Goal: Information Seeking & Learning: Check status

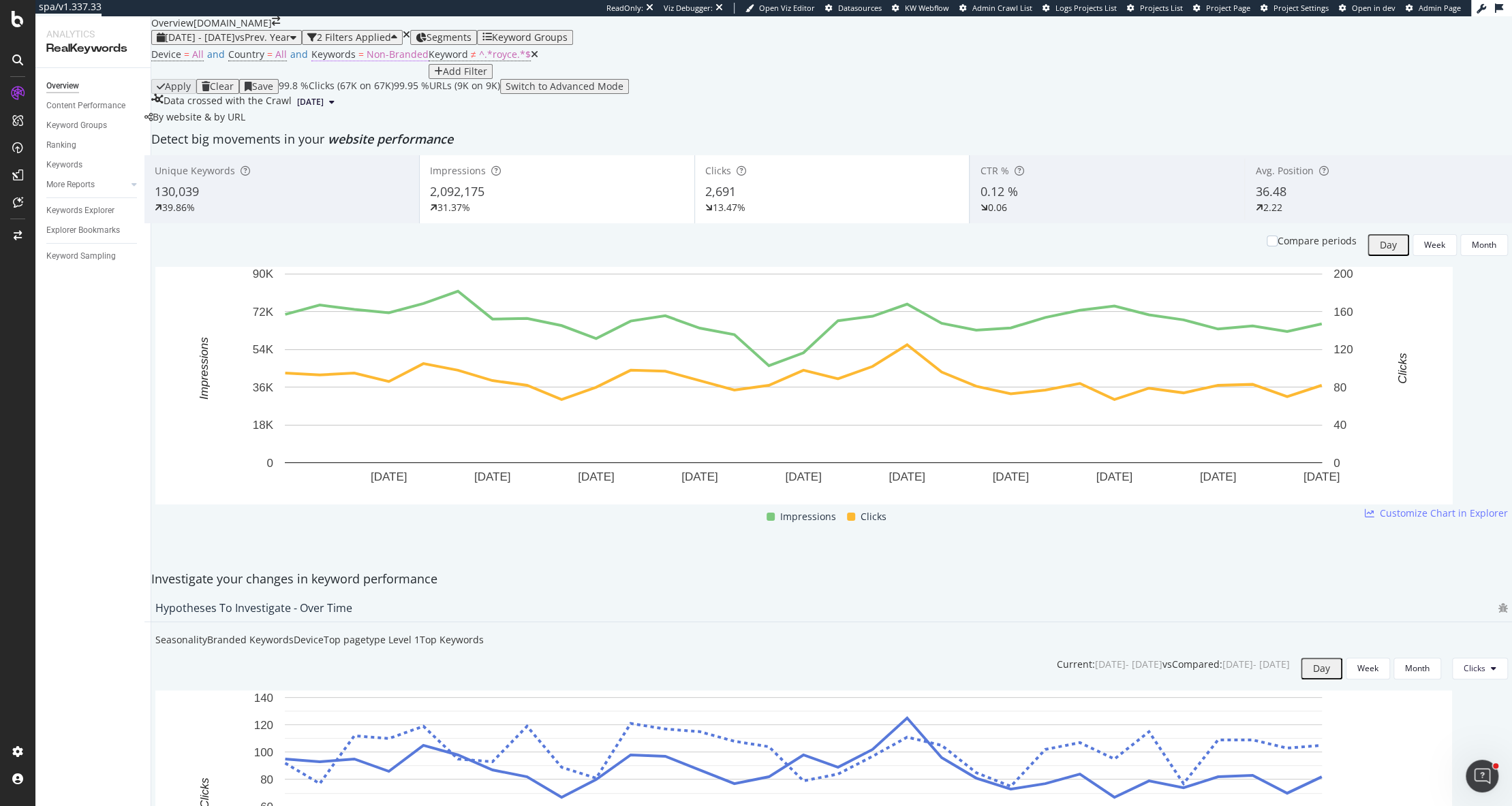
click at [407, 60] on span "Non-Branded" at bounding box center [397, 54] width 62 height 13
click at [374, 113] on div "button" at bounding box center [371, 110] width 6 height 8
click at [379, 258] on span "All" at bounding box center [403, 263] width 139 height 12
click at [461, 114] on div "Apply" at bounding box center [458, 110] width 21 height 9
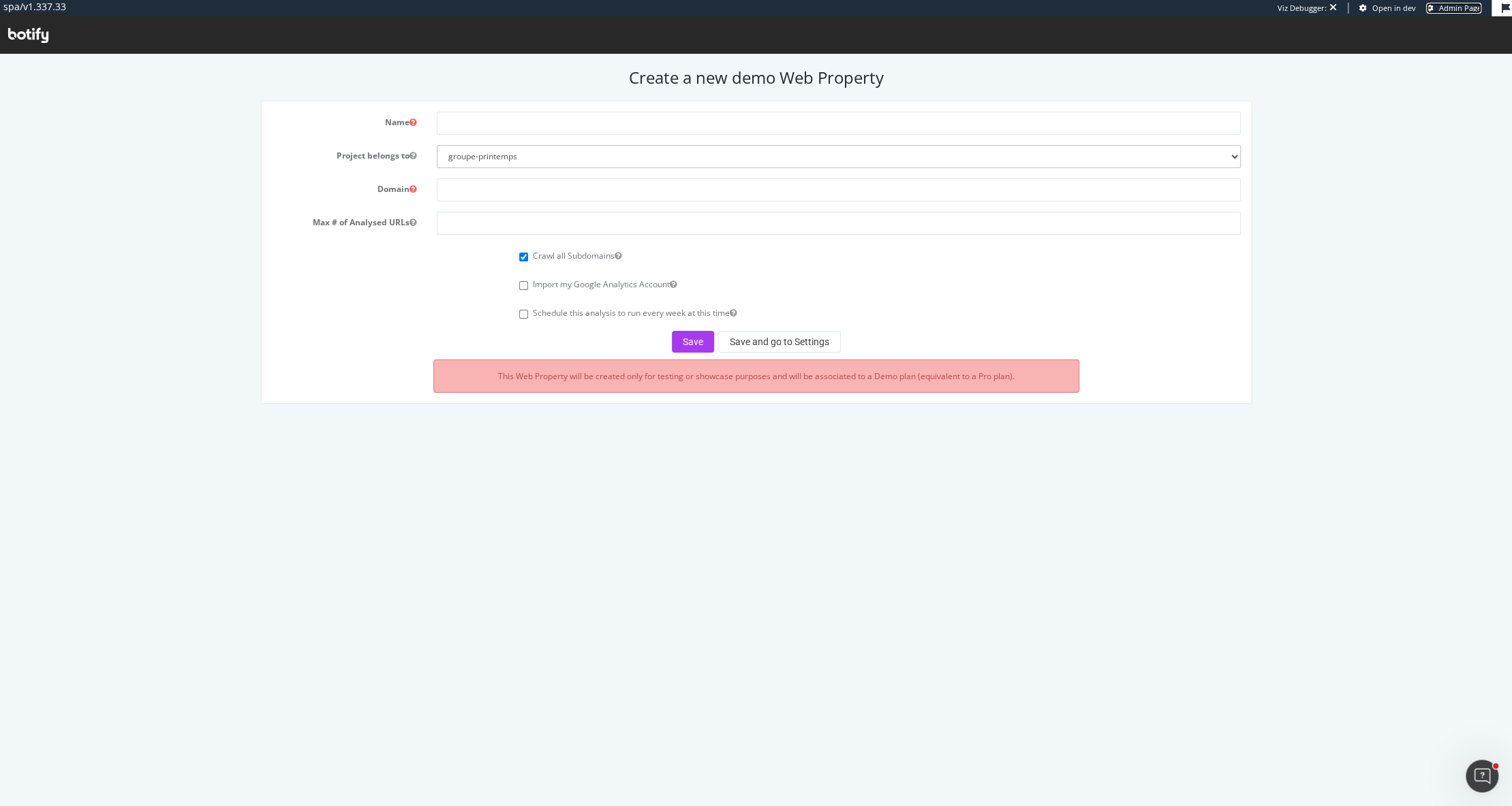
click at [1449, 8] on span "Admin Page" at bounding box center [1459, 7] width 42 height 10
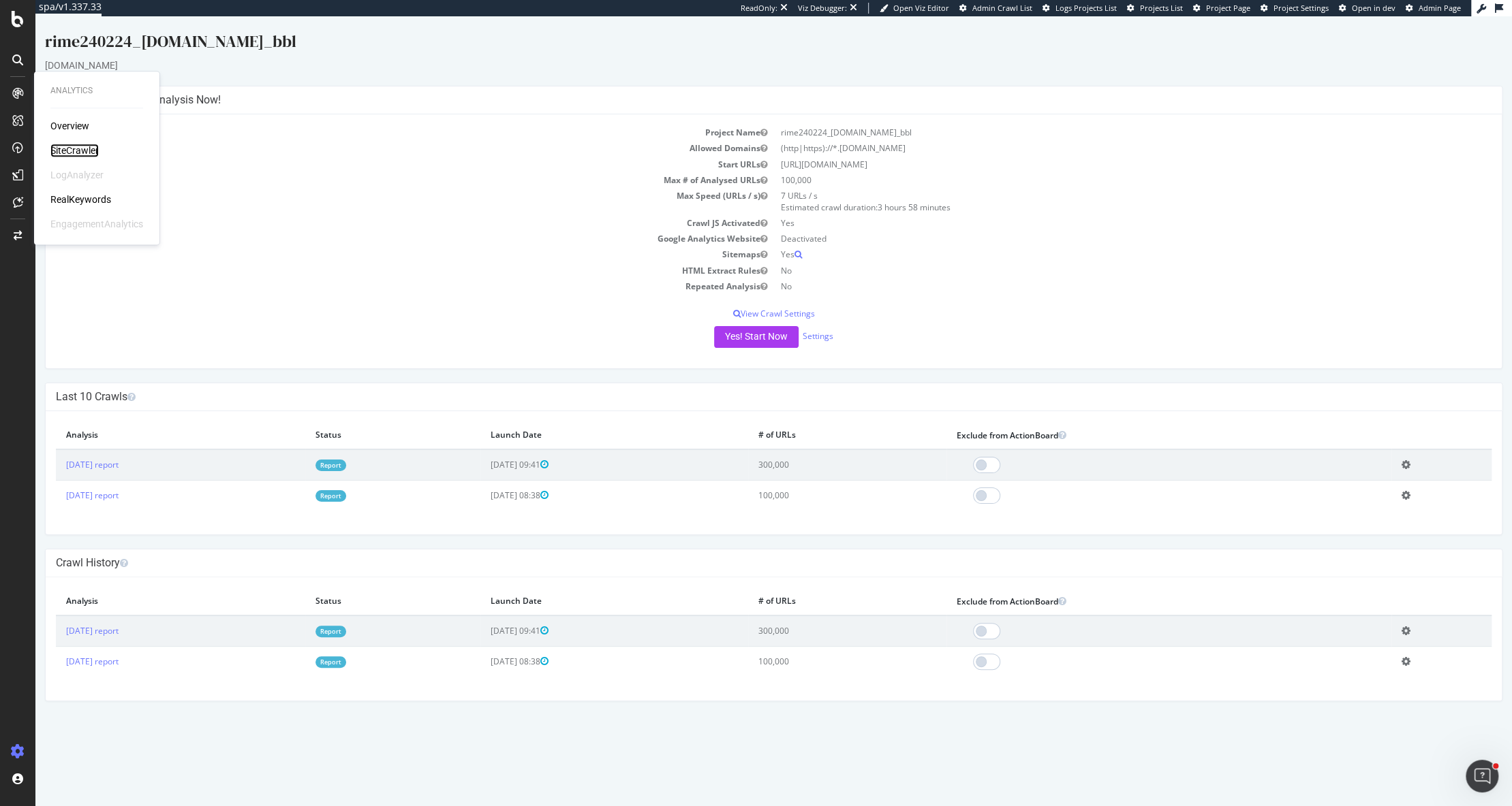
click at [81, 147] on div "SiteCrawler" at bounding box center [74, 151] width 48 height 14
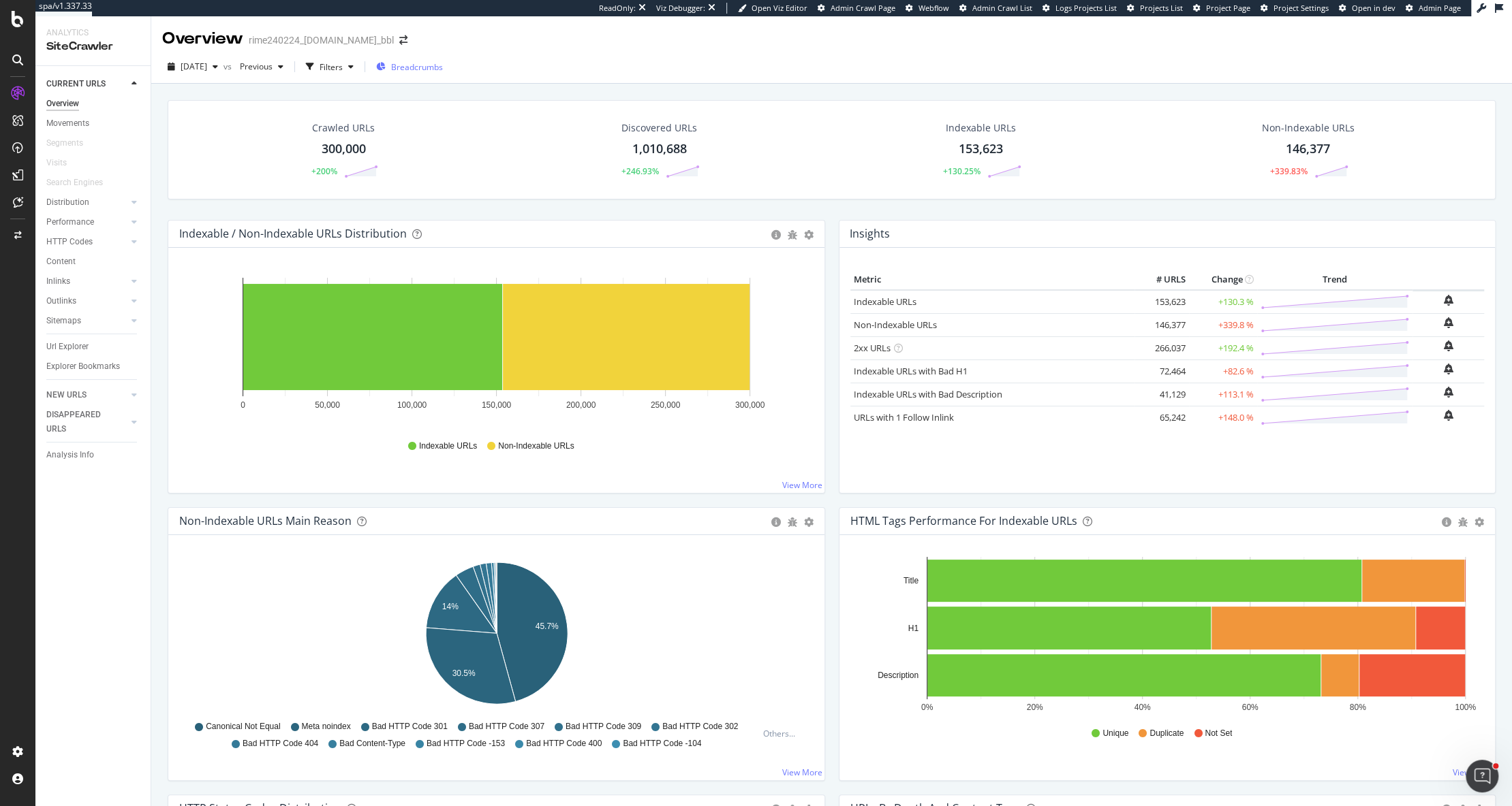
click at [428, 68] on span "Breadcrumbs" at bounding box center [418, 67] width 52 height 11
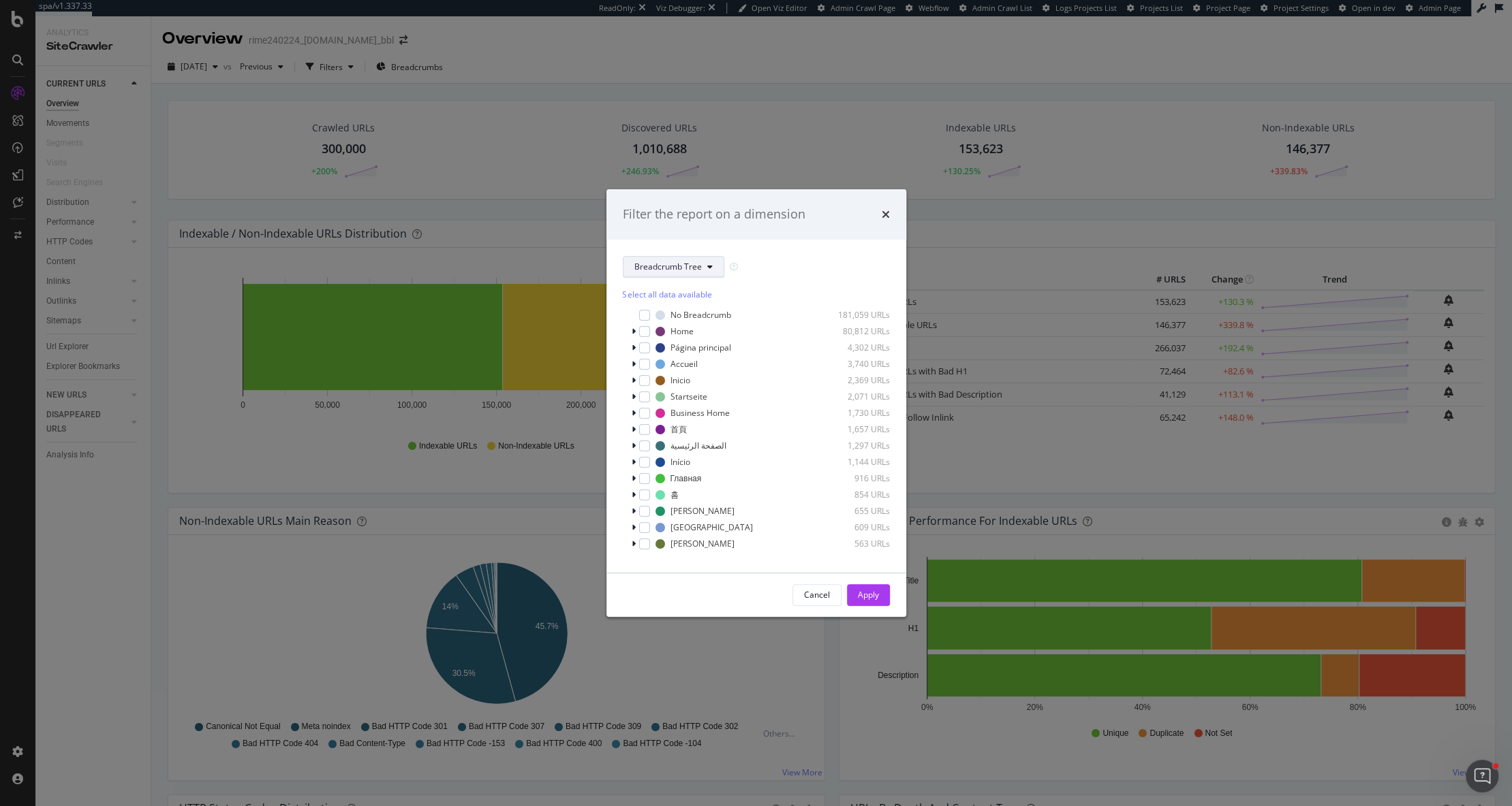
click at [698, 271] on span "Breadcrumb Tree" at bounding box center [668, 267] width 68 height 11
click at [884, 212] on icon "times" at bounding box center [885, 215] width 8 height 11
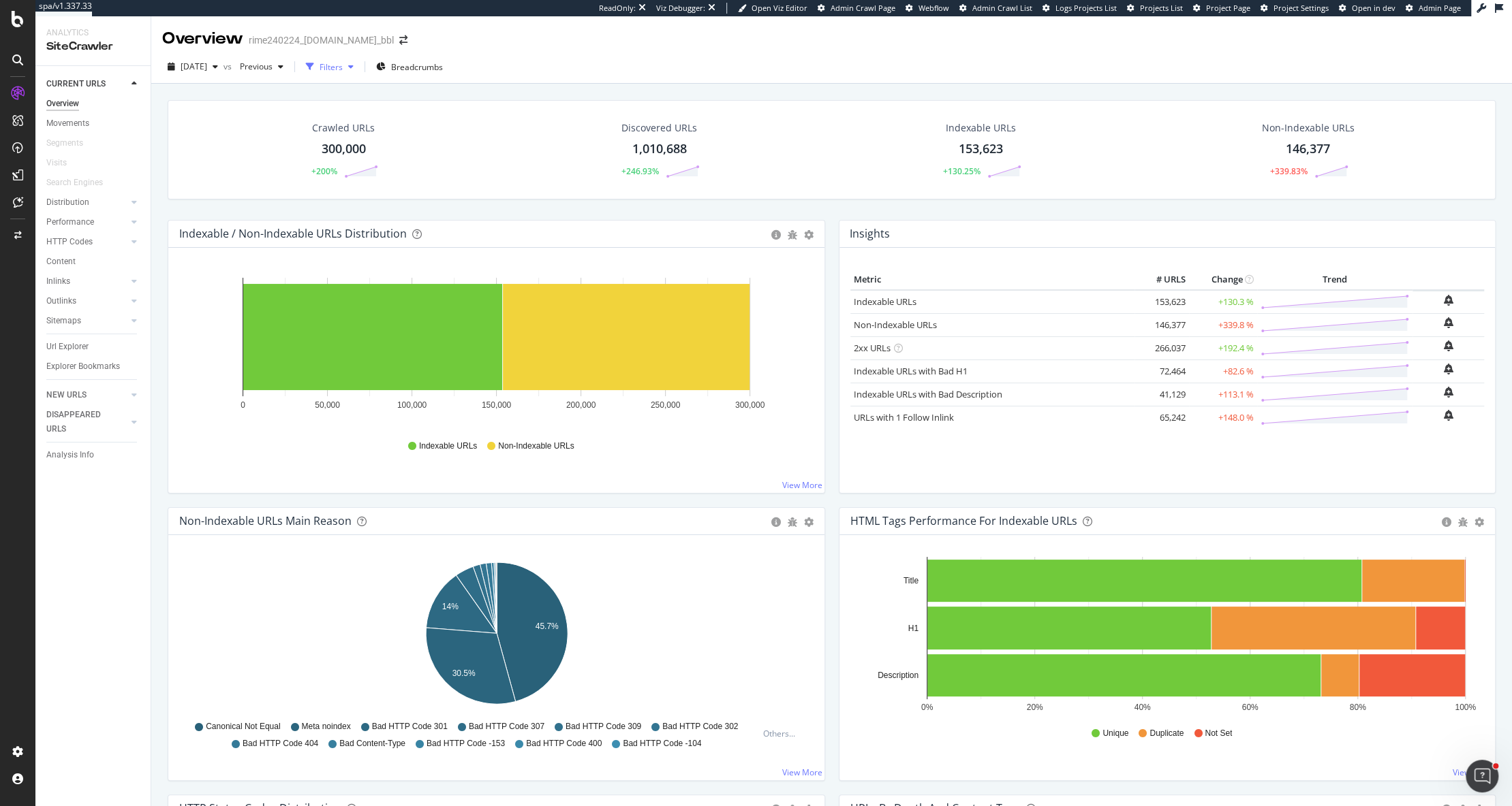
click at [343, 73] on div "Filters" at bounding box center [331, 67] width 23 height 11
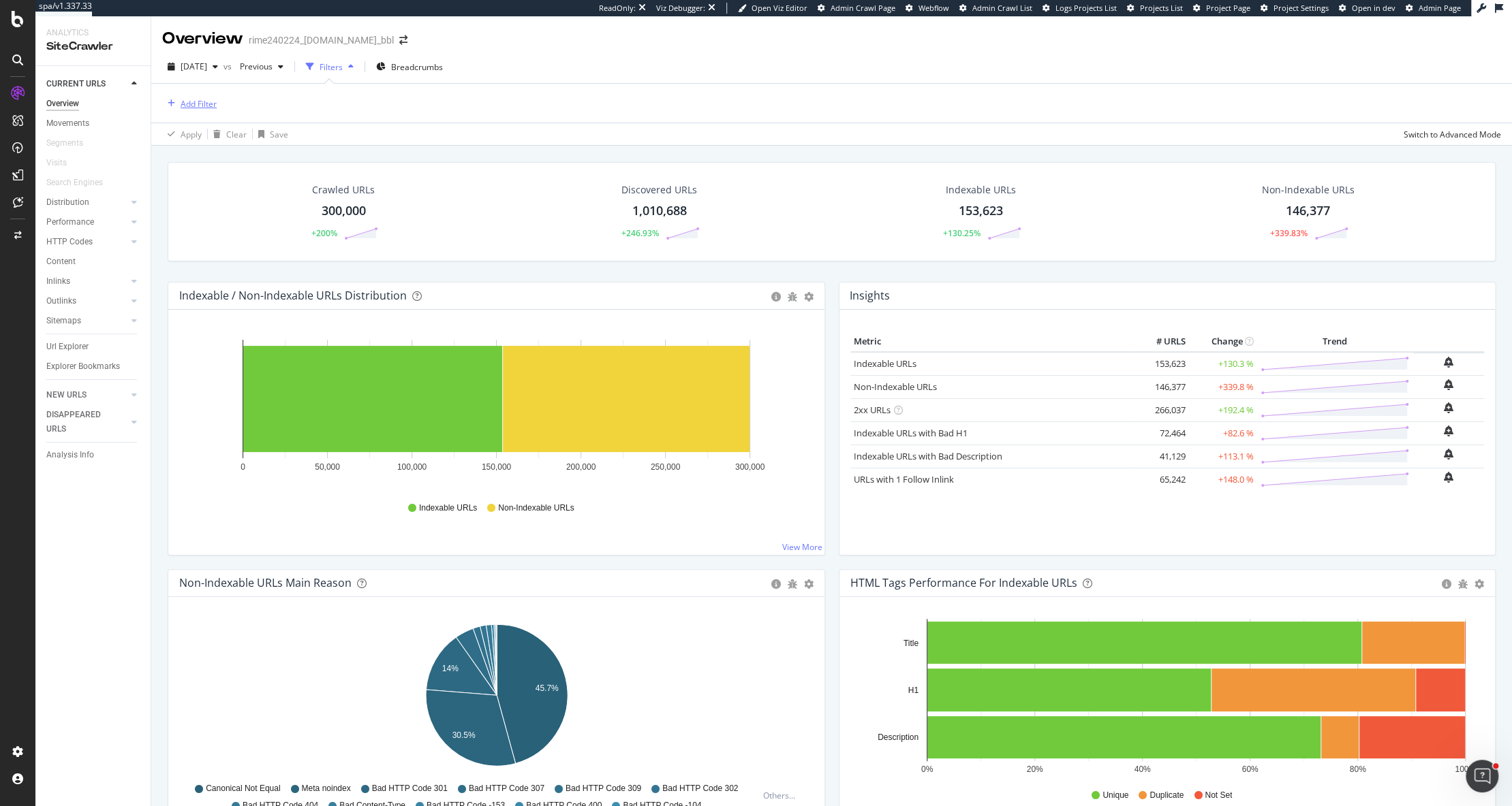
click at [207, 108] on div "Add Filter" at bounding box center [198, 104] width 36 height 11
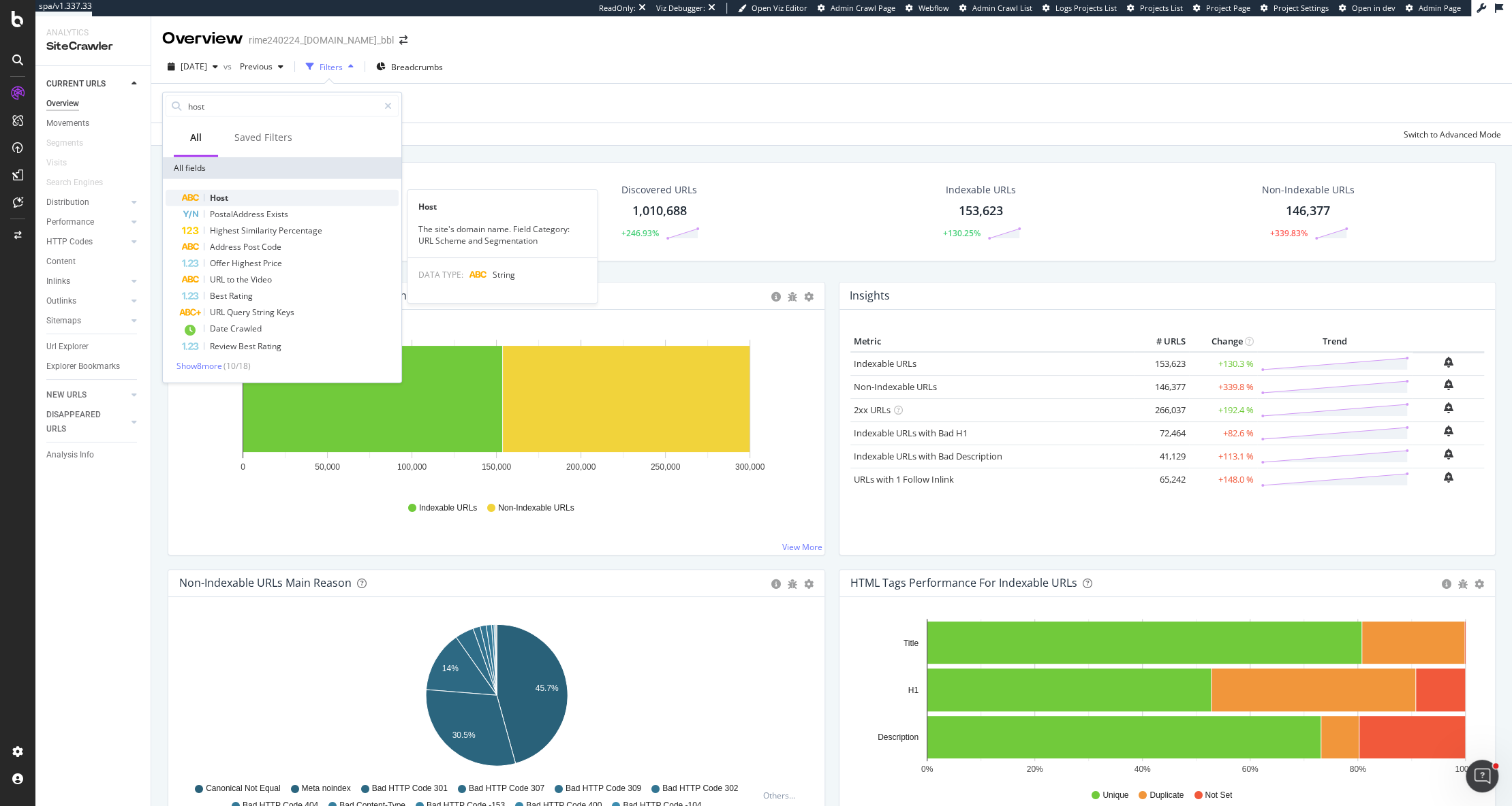
type input "host"
click at [231, 193] on div "Host" at bounding box center [290, 198] width 217 height 17
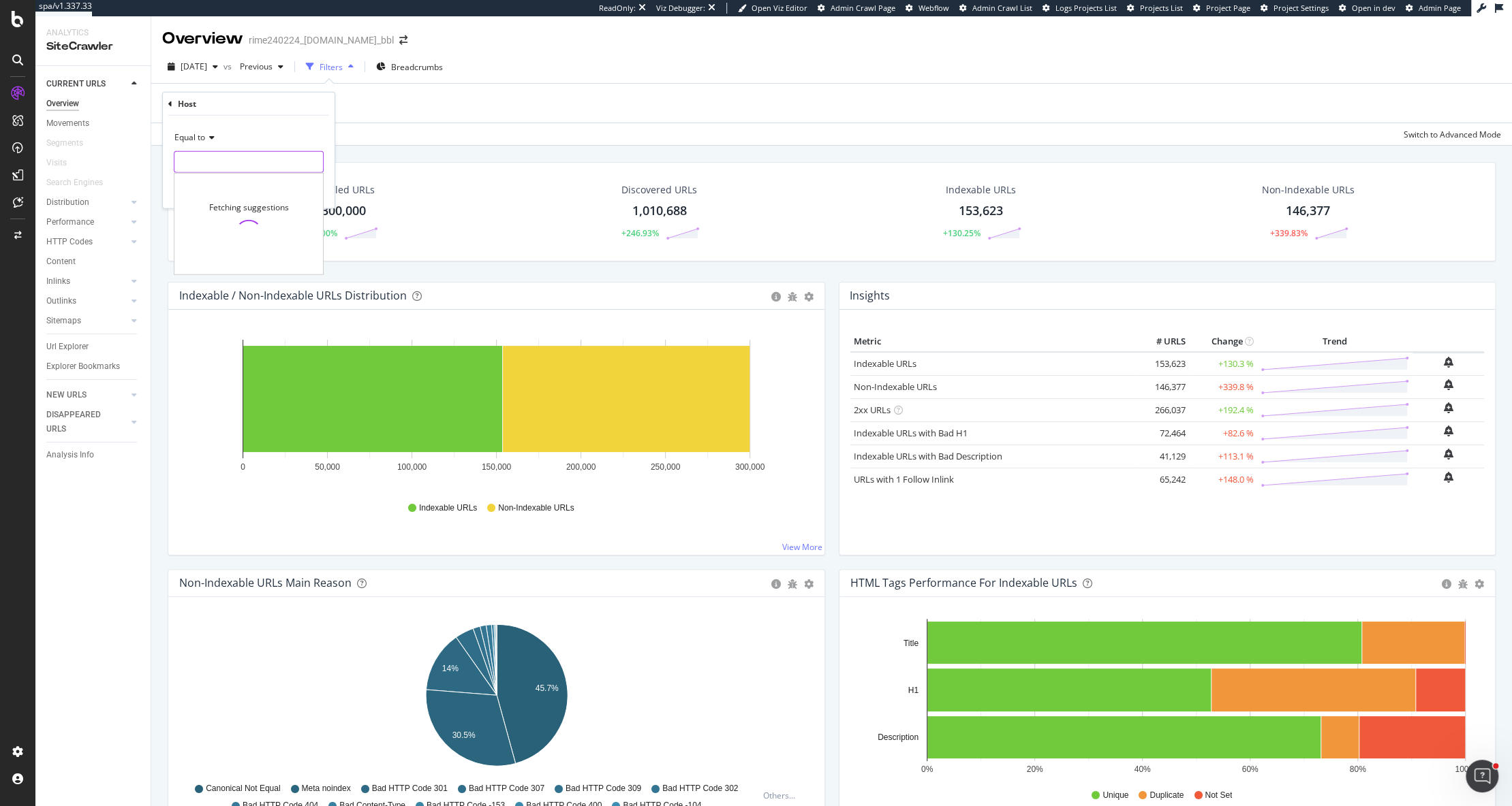
click at [244, 163] on input "text" at bounding box center [249, 162] width 149 height 21
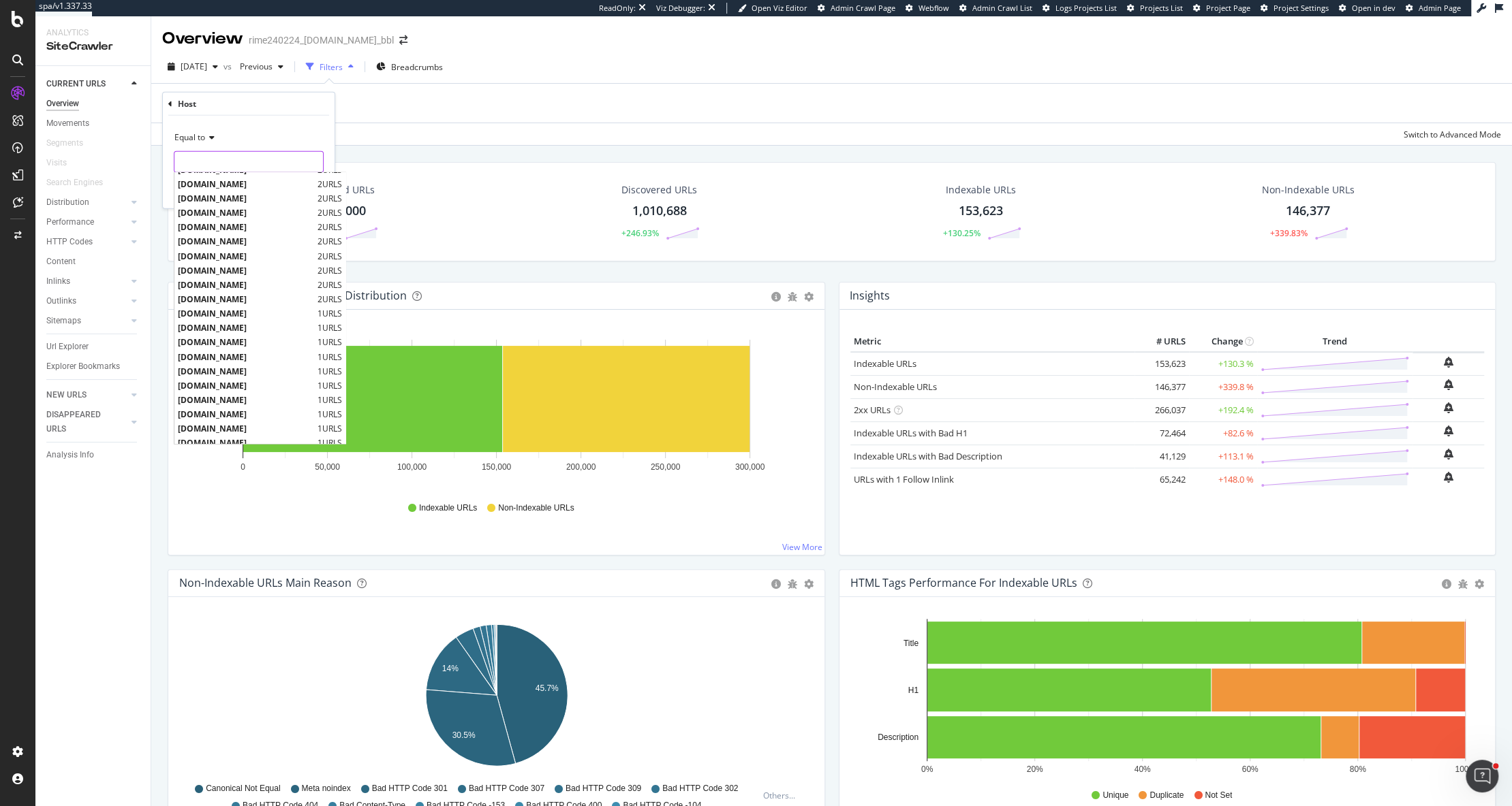
scroll to position [1010, 0]
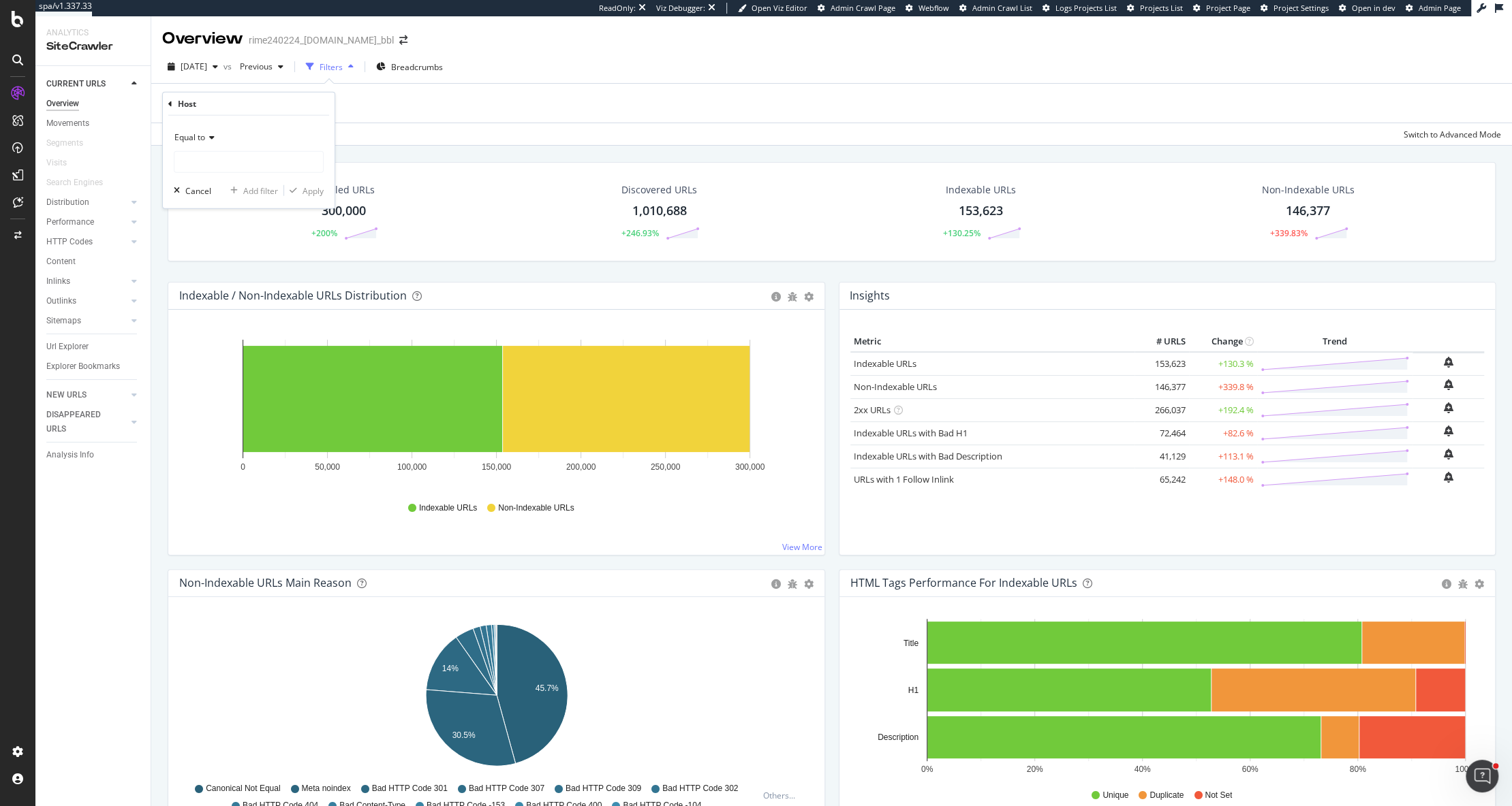
click at [169, 104] on icon at bounding box center [170, 103] width 4 height 8
click at [307, 84] on div "Add Filter" at bounding box center [831, 103] width 1339 height 39
click at [206, 103] on div "Add Filter" at bounding box center [198, 104] width 36 height 11
type input "url contains"
click at [391, 103] on icon at bounding box center [388, 106] width 7 height 9
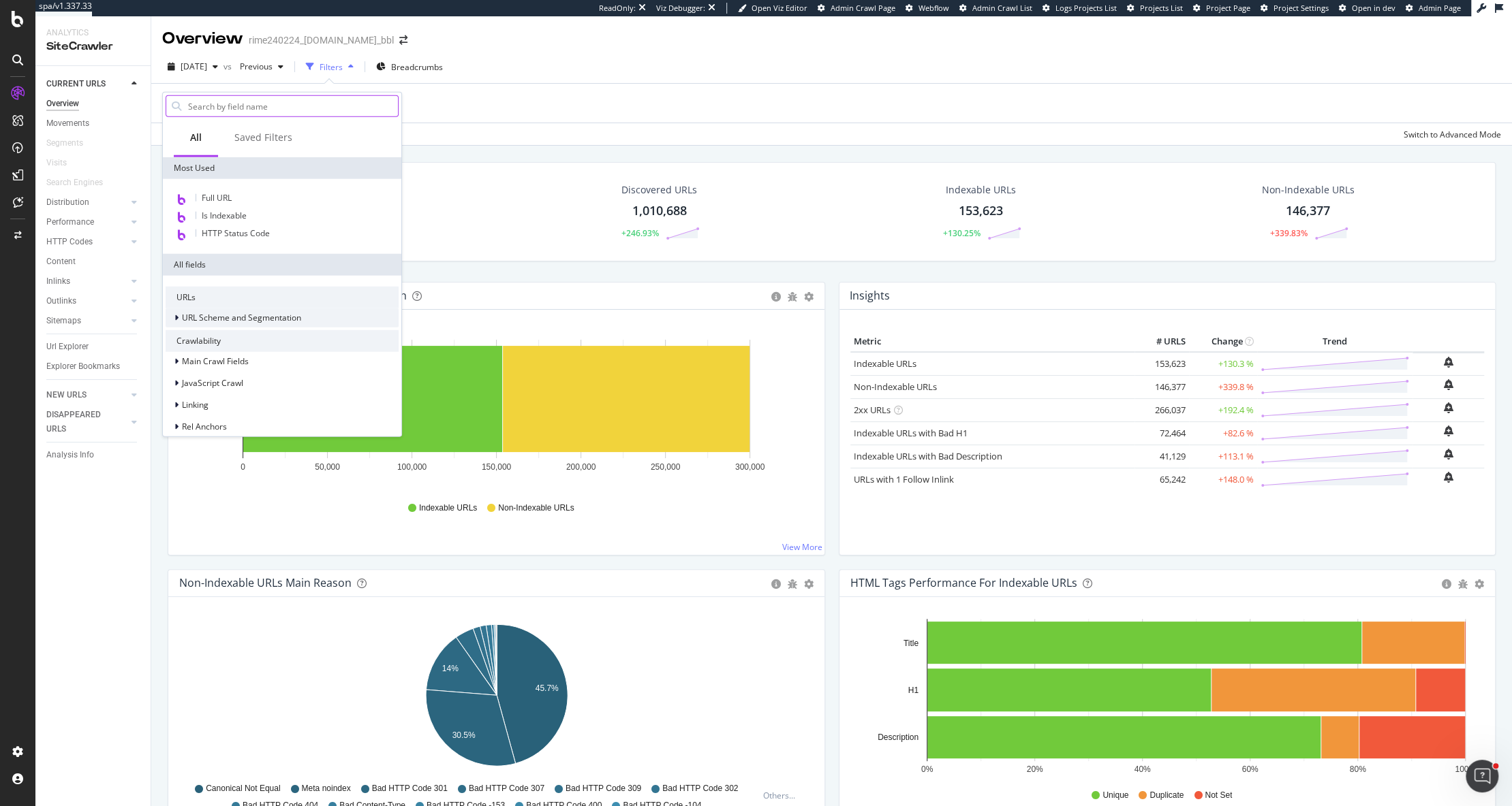
click at [259, 314] on span "URL Scheme and Segmentation" at bounding box center [242, 318] width 119 height 11
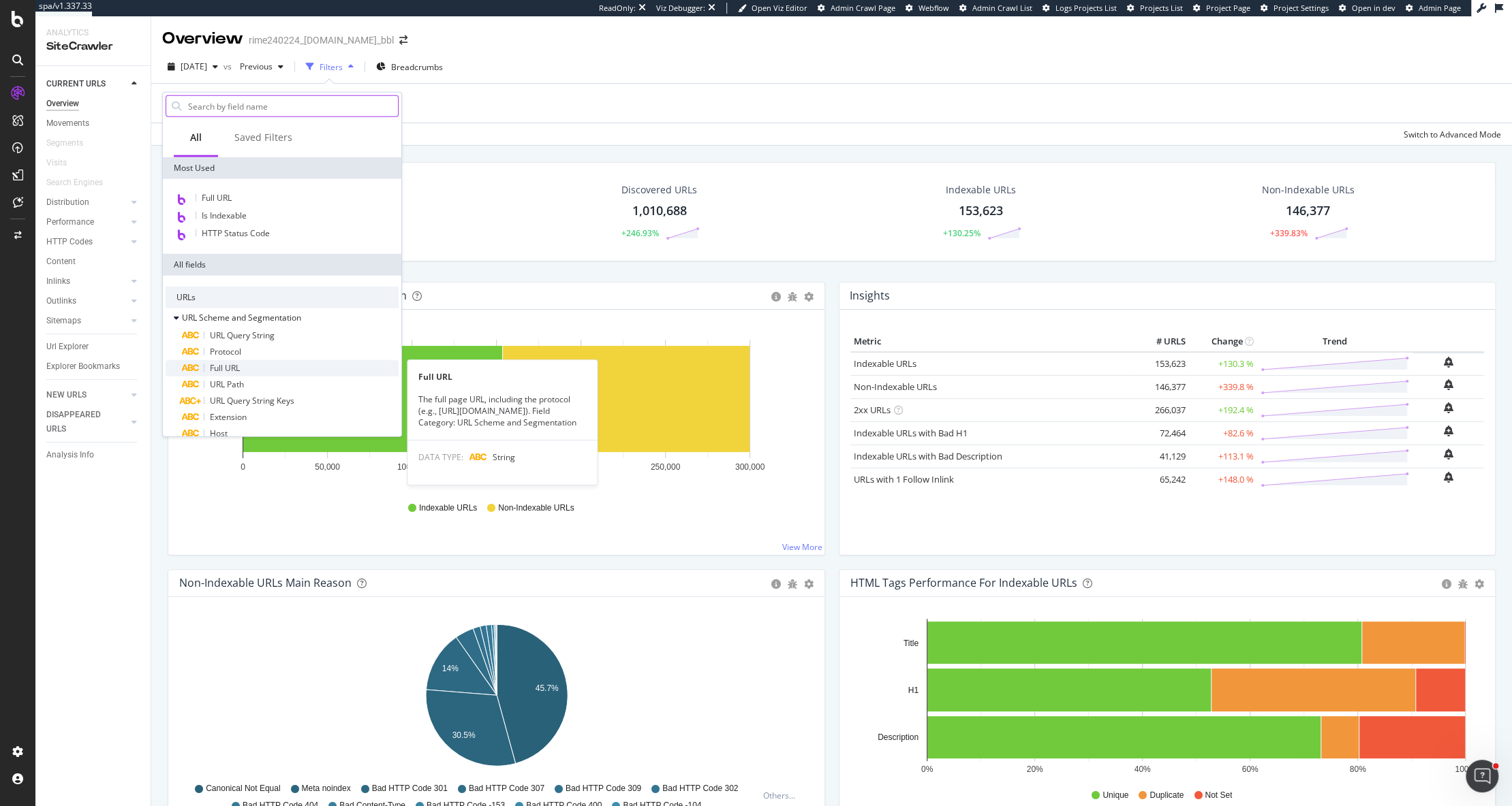
click at [249, 368] on div "Full URL" at bounding box center [290, 369] width 217 height 17
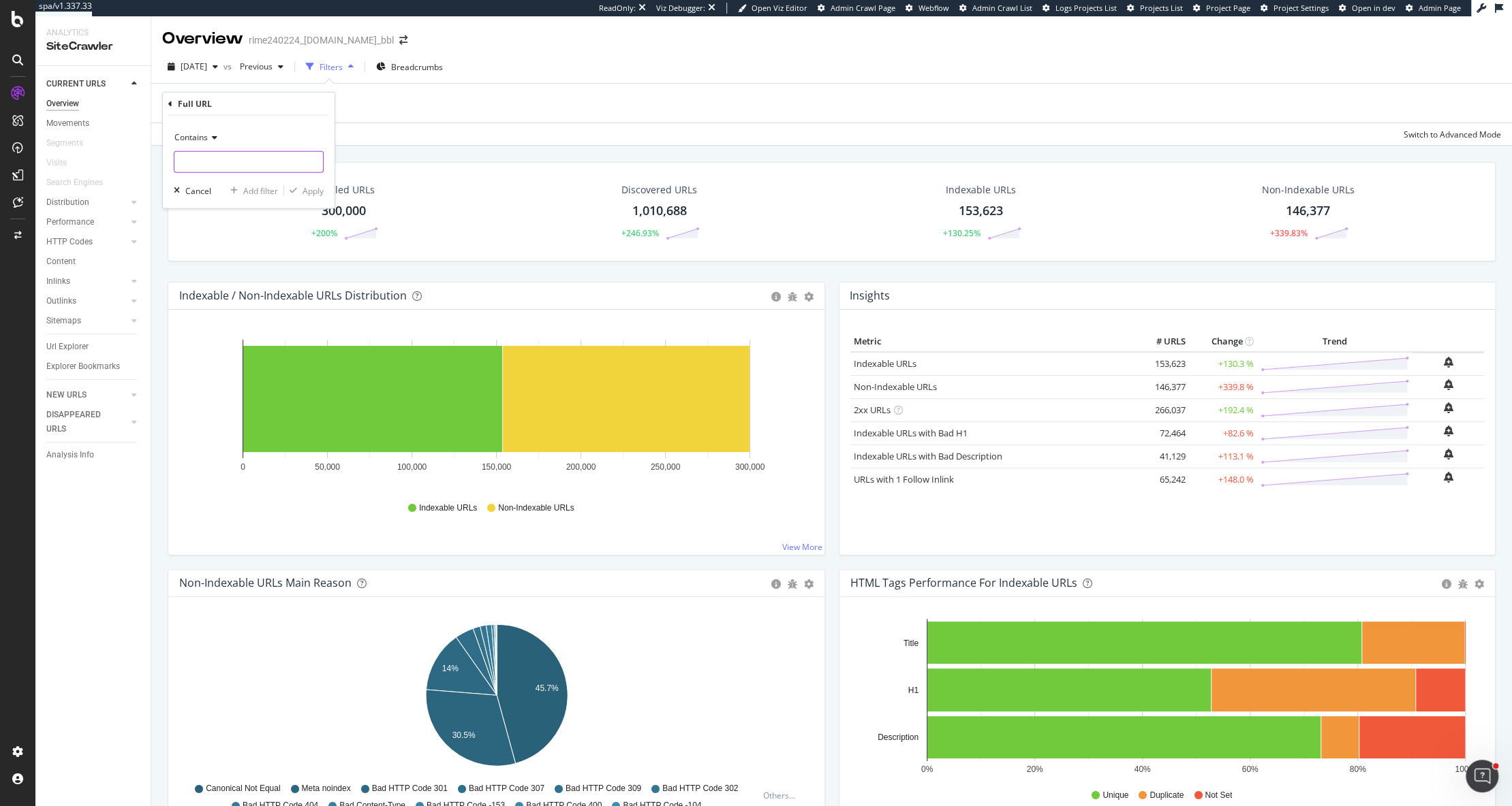
click at [230, 166] on input "text" at bounding box center [249, 162] width 149 height 21
type input "fr"
click at [316, 190] on div "Apply" at bounding box center [312, 191] width 21 height 11
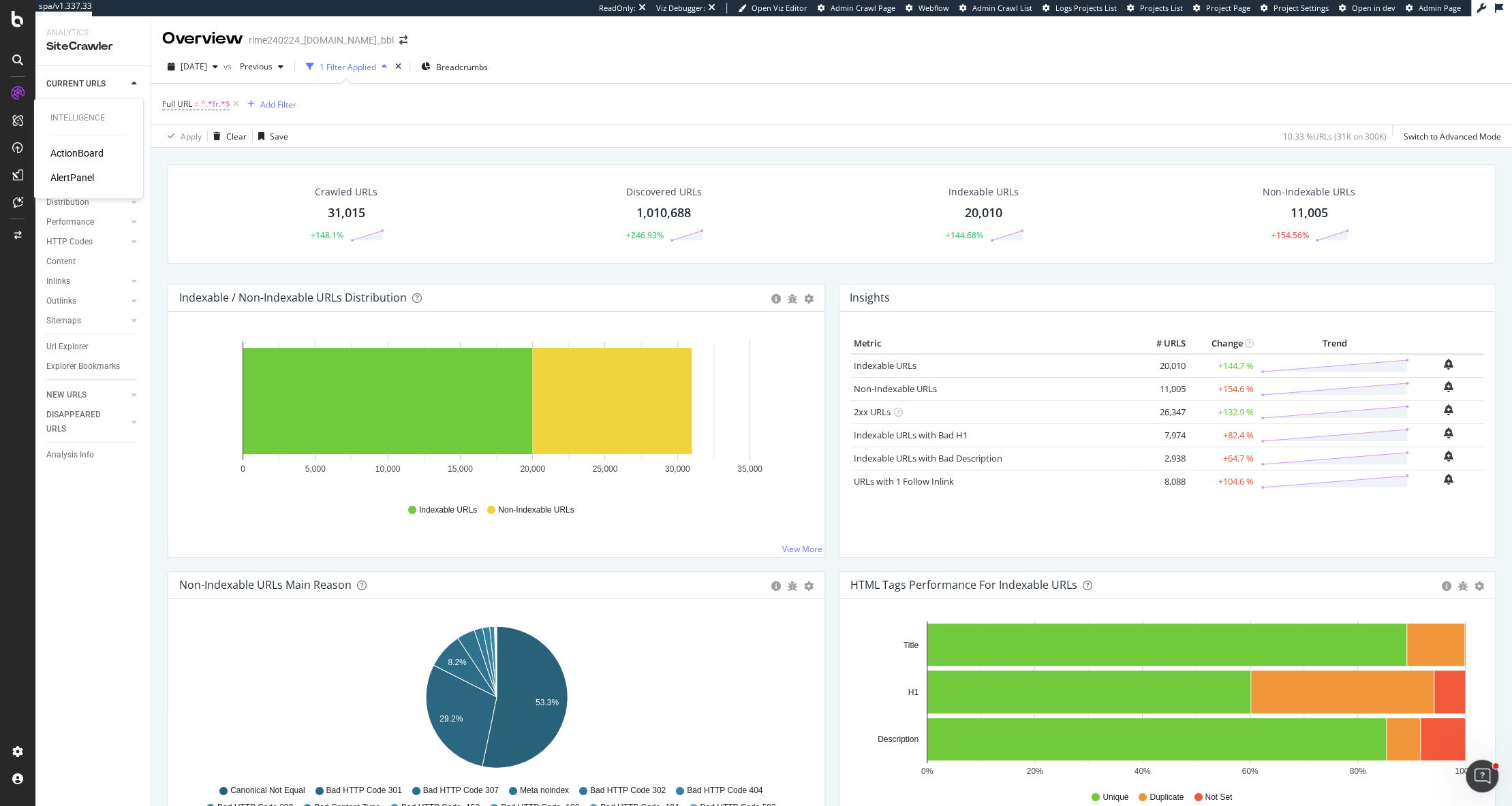
click at [86, 158] on div "ActionBoard" at bounding box center [76, 153] width 53 height 14
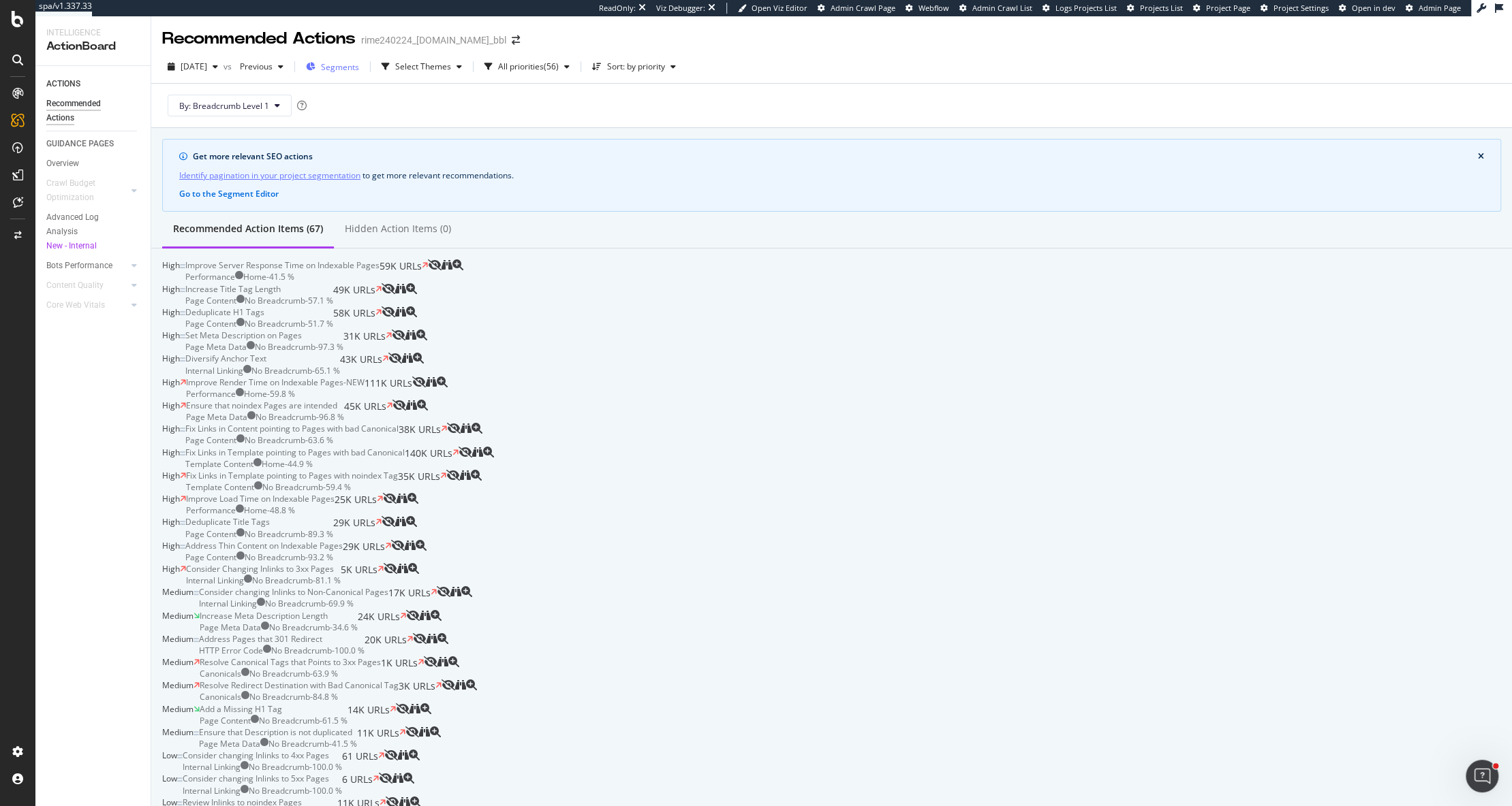
click at [359, 75] on div "Segments" at bounding box center [332, 67] width 53 height 20
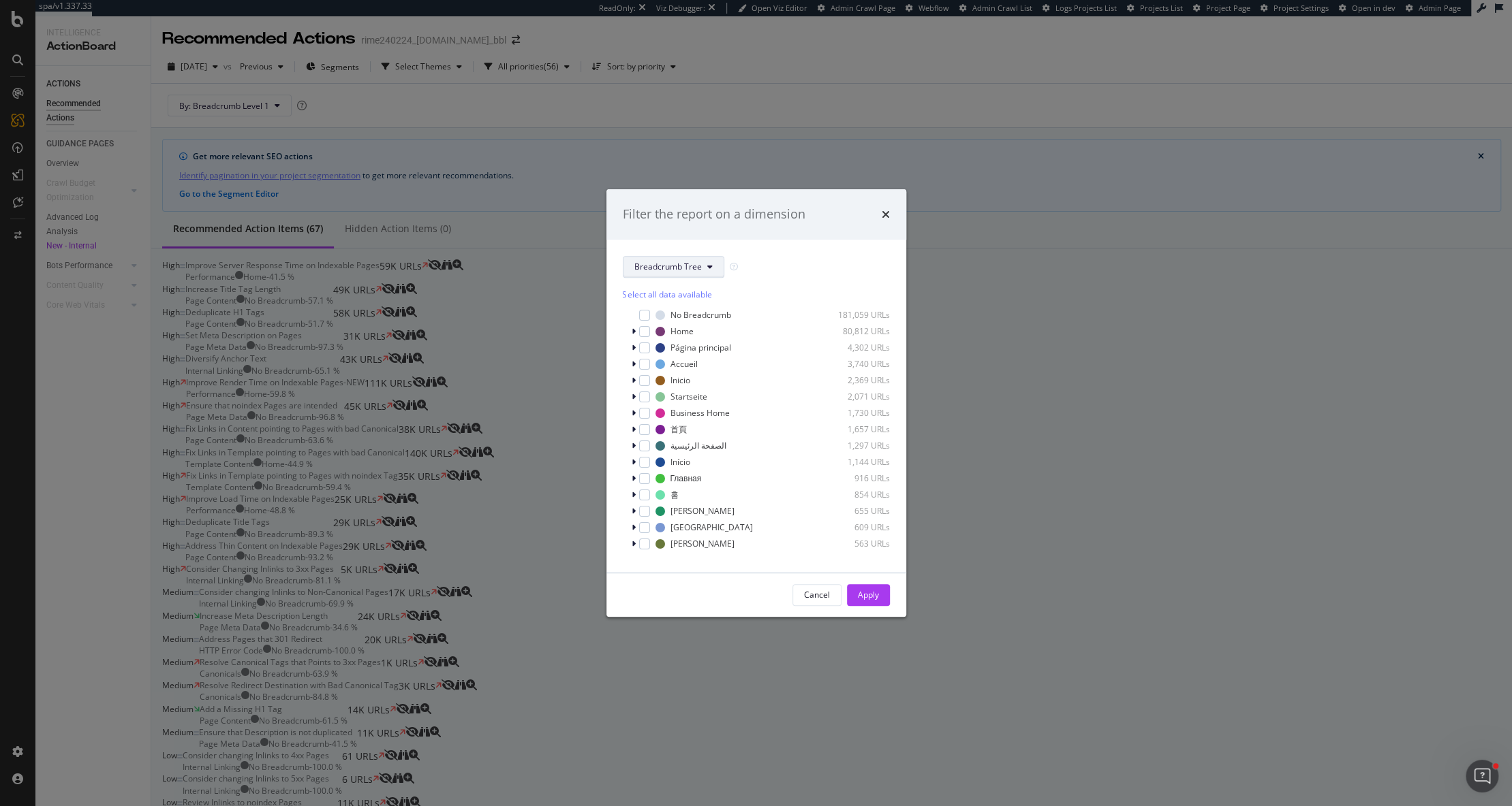
click at [673, 276] on button "Breadcrumb Tree" at bounding box center [673, 266] width 101 height 21
click at [687, 361] on span "Breadcrumb Tree" at bounding box center [677, 363] width 88 height 12
click at [670, 556] on div "Show 15 more ( 15 / 362 )" at bounding box center [756, 551] width 267 height 11
click at [664, 556] on div "Show 15 more ( 15 / 362 )" at bounding box center [756, 551] width 267 height 11
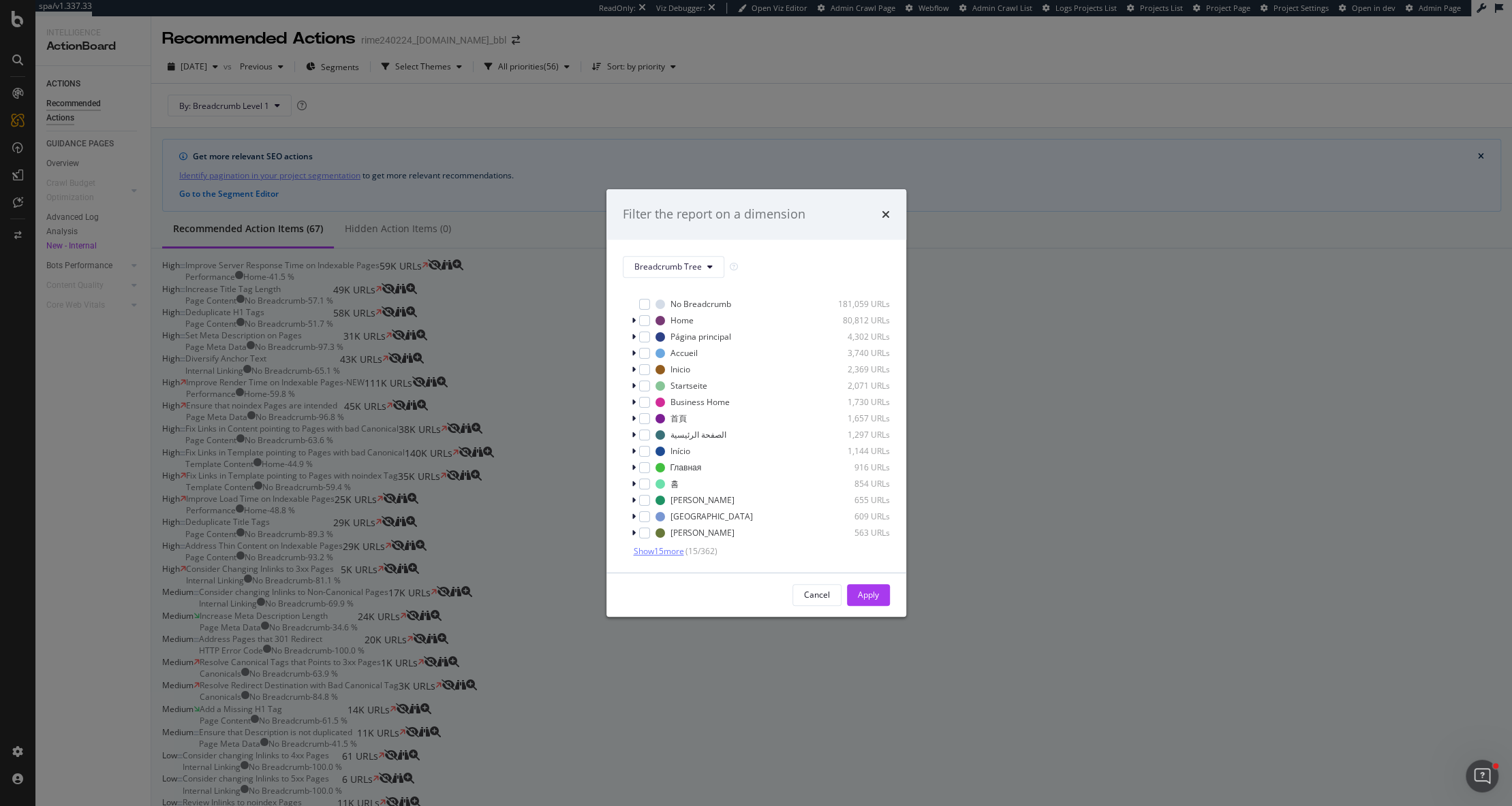
click at [664, 548] on span "Show 15 more" at bounding box center [658, 551] width 50 height 11
click at [887, 216] on icon "times" at bounding box center [885, 215] width 8 height 11
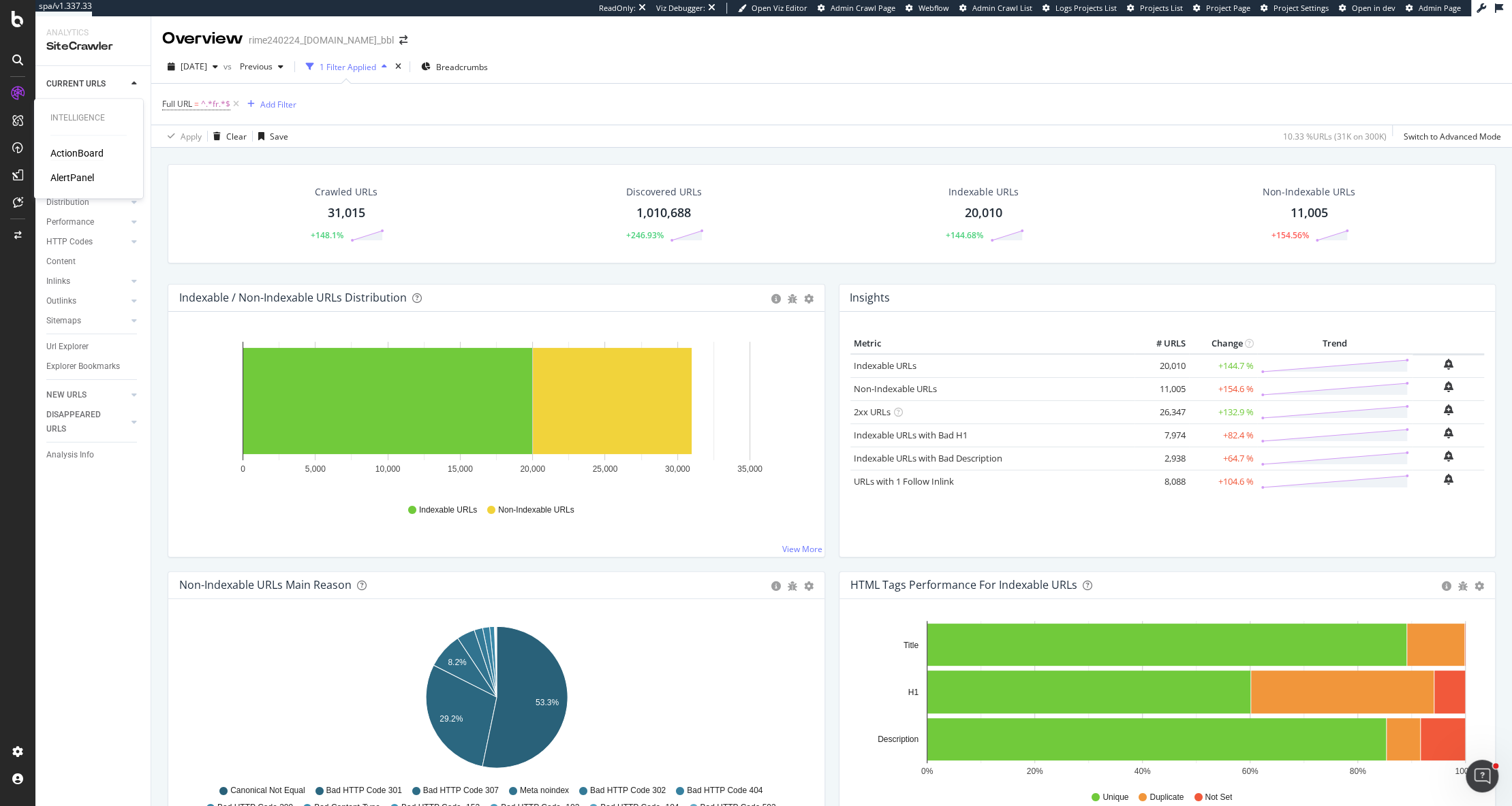
click at [65, 152] on div "ActionBoard" at bounding box center [76, 153] width 53 height 14
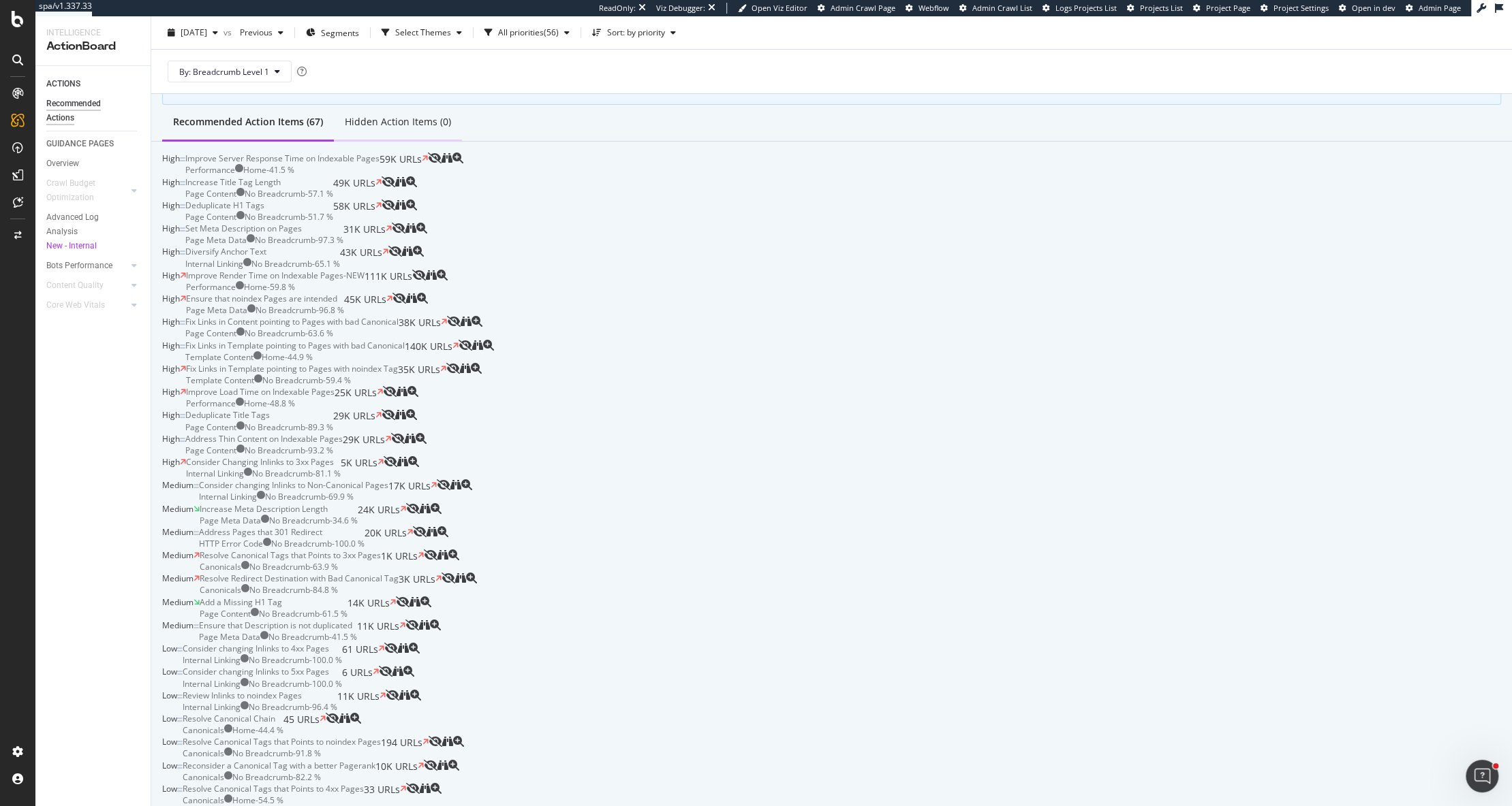
scroll to position [112, 0]
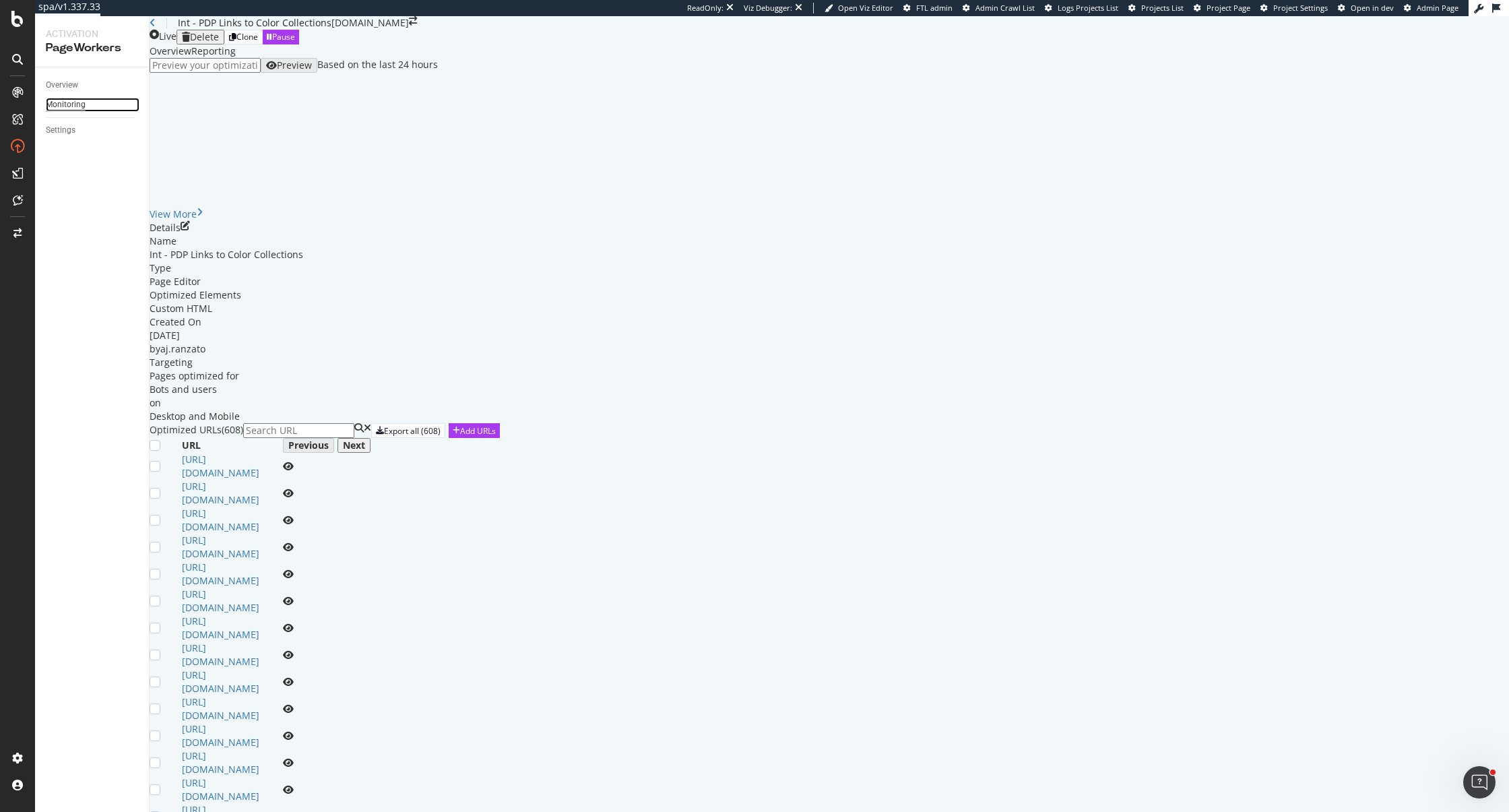
click at [80, 101] on div "Monitoring" at bounding box center [65, 104] width 40 height 14
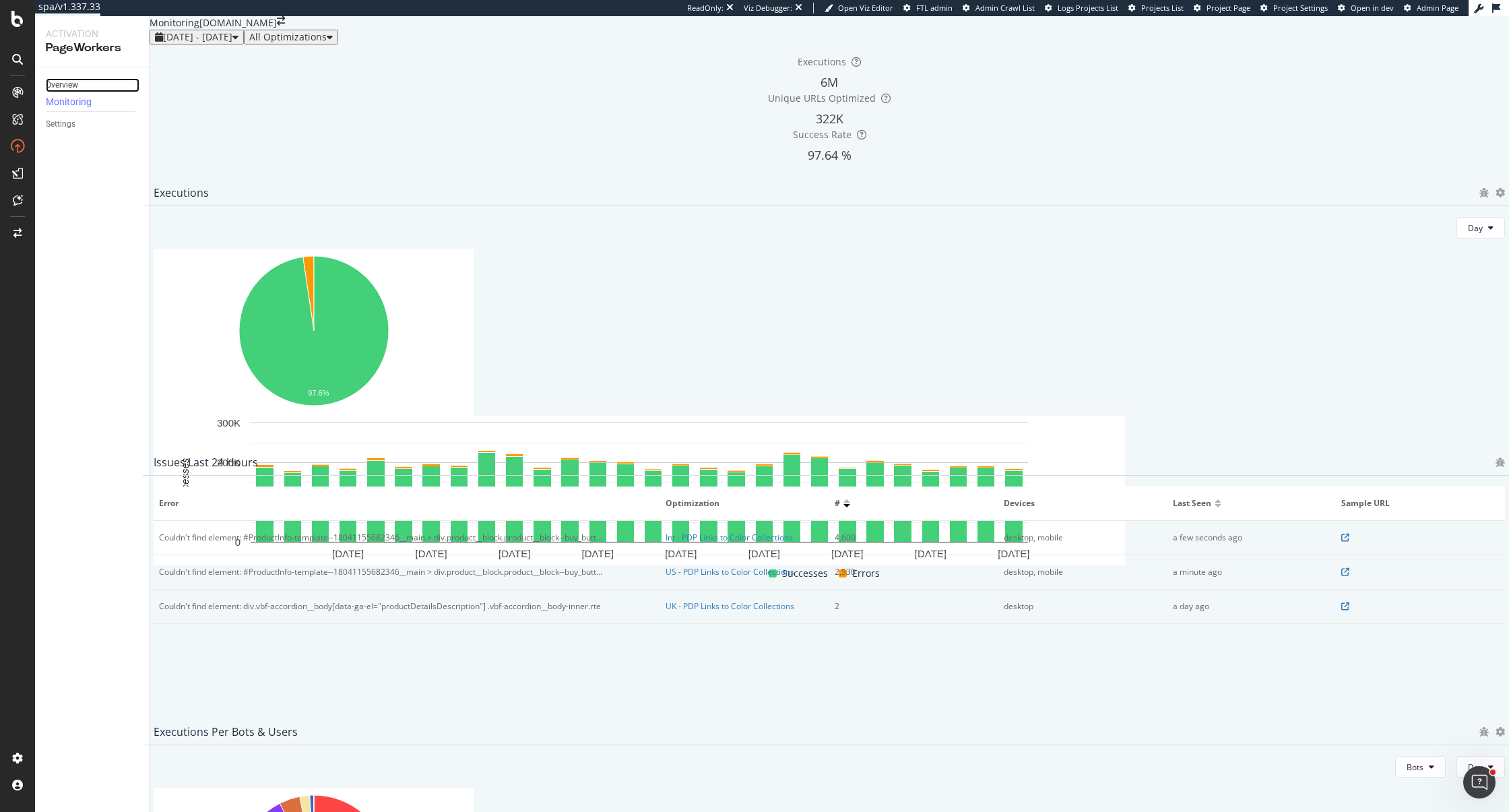
click at [80, 83] on link "Overview" at bounding box center [93, 85] width 94 height 14
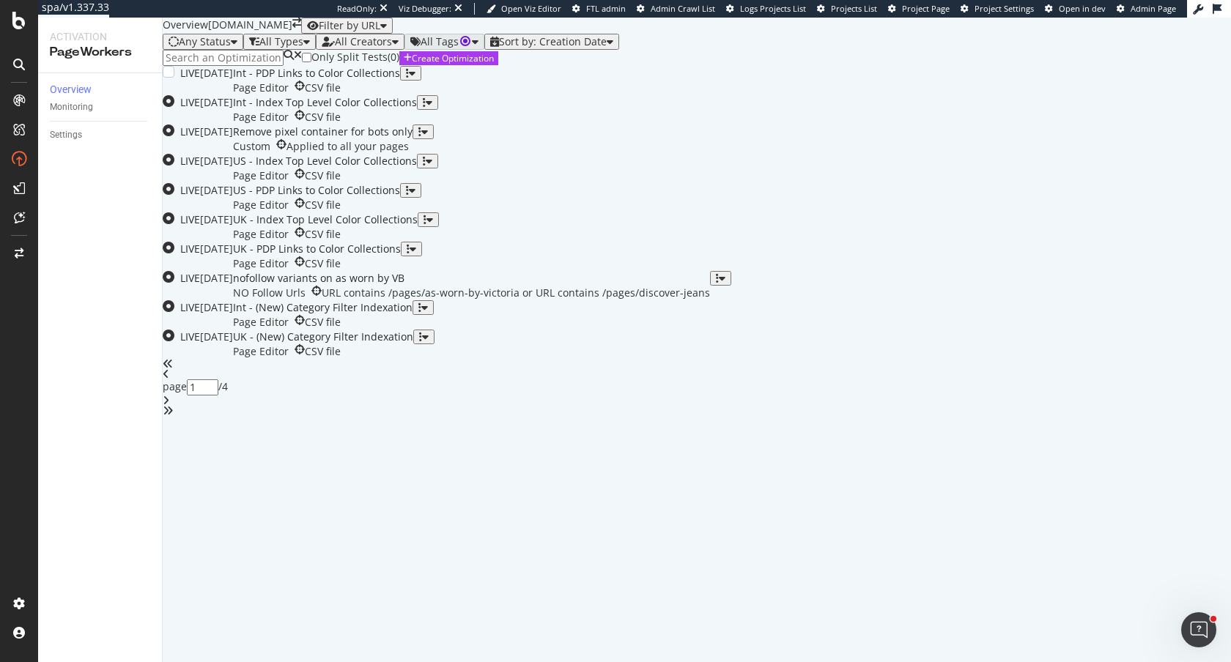
click at [409, 78] on div "button" at bounding box center [407, 73] width 3 height 10
click at [1170, 265] on div "Tags" at bounding box center [1183, 260] width 27 height 12
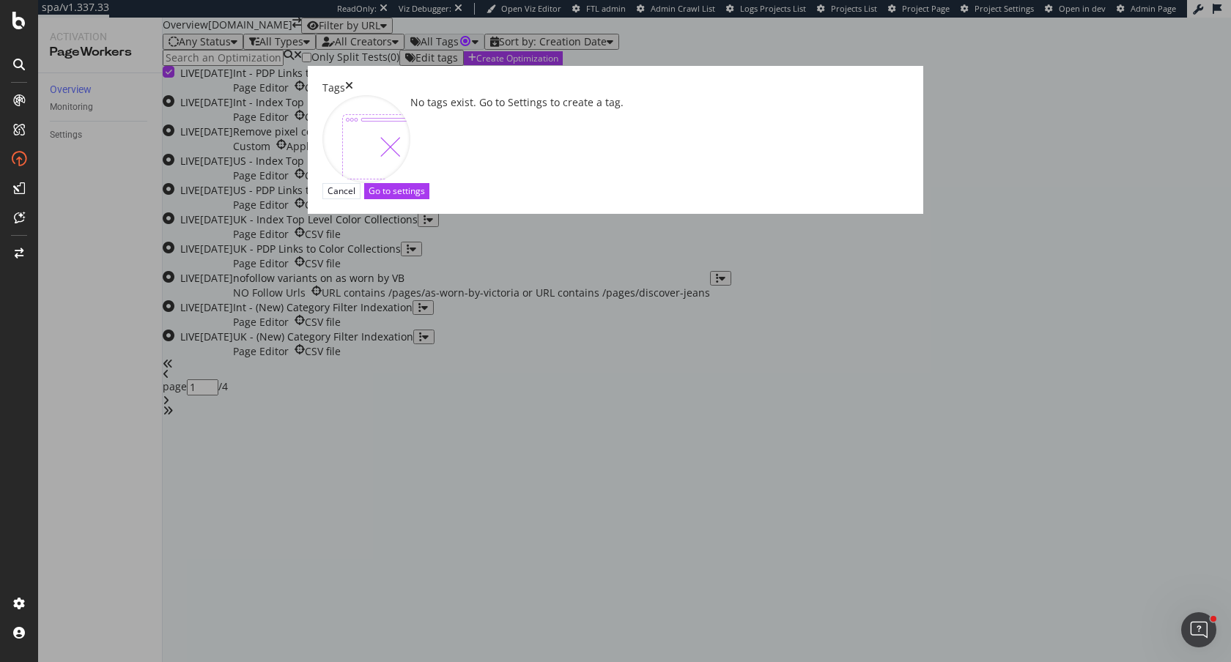
click at [353, 95] on icon "times" at bounding box center [349, 88] width 8 height 15
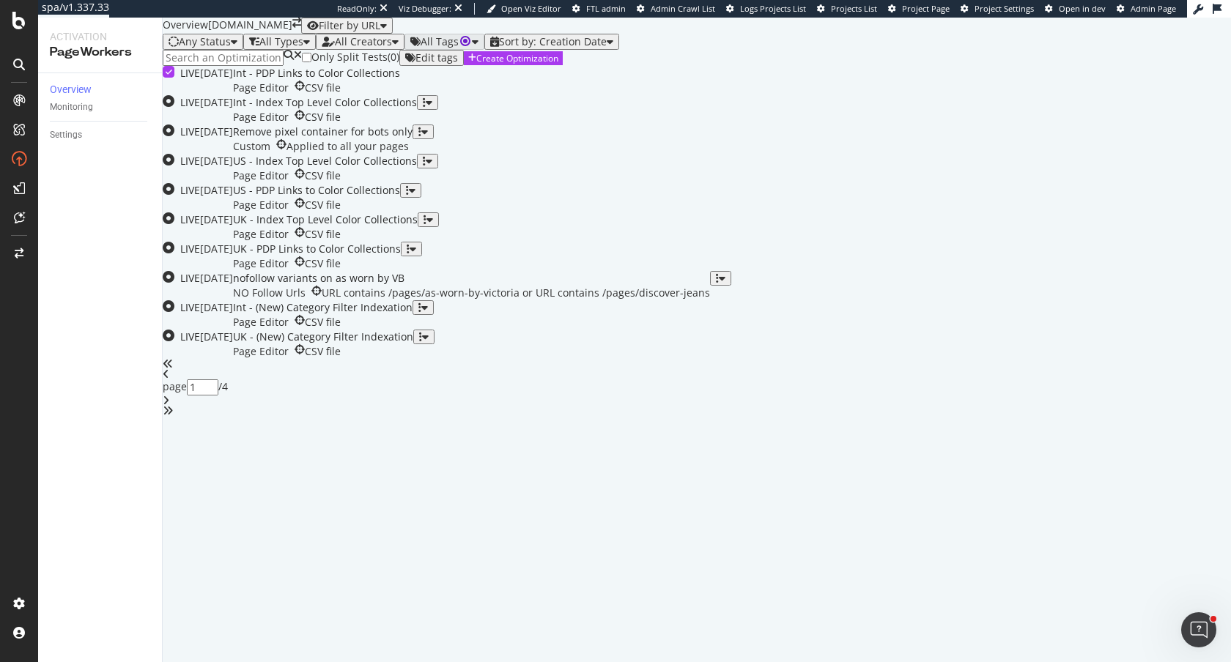
click at [1224, 257] on div "Only Split Tests ( 0 ) Edit tags Create Optimization LIVE [DATE] Int - PDP Link…" at bounding box center [697, 233] width 1068 height 366
click at [89, 115] on div "Monitoring" at bounding box center [71, 107] width 43 height 15
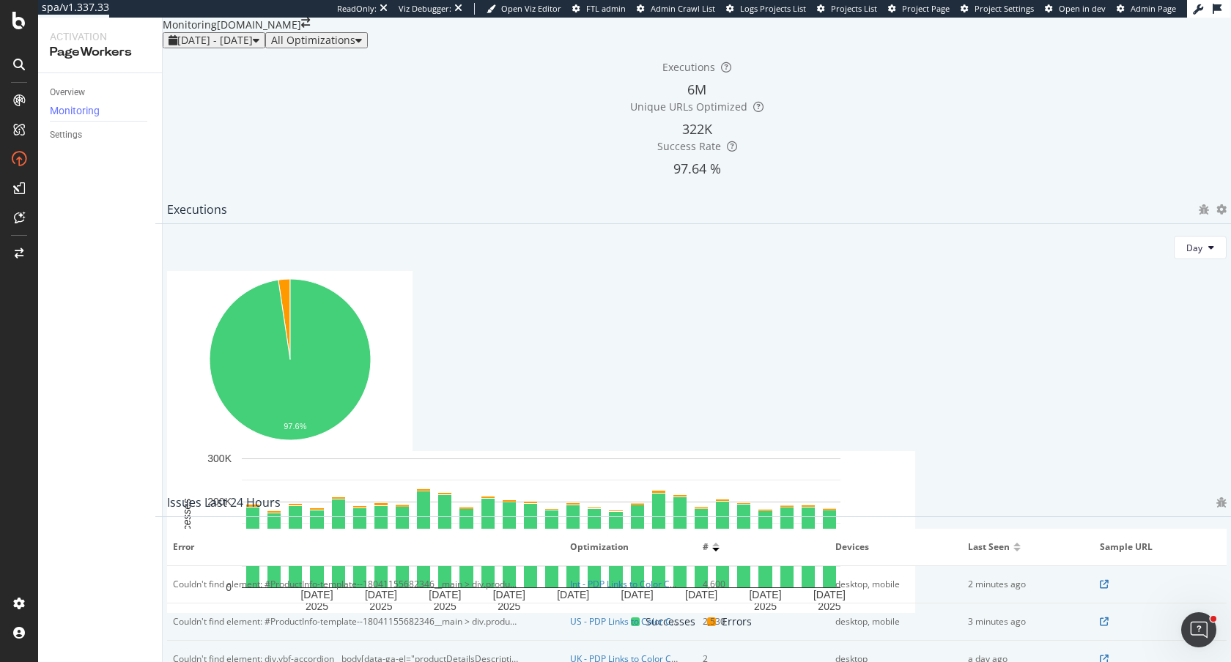
click at [355, 46] on div "All Optimizations" at bounding box center [313, 40] width 84 height 12
click at [173, 182] on div "Executions 6M Unique URLs Optimized 322K Success Rate 97.64 % Executions Day 97…" at bounding box center [697, 561] width 1068 height 1026
click at [73, 95] on div "Overview" at bounding box center [67, 92] width 35 height 15
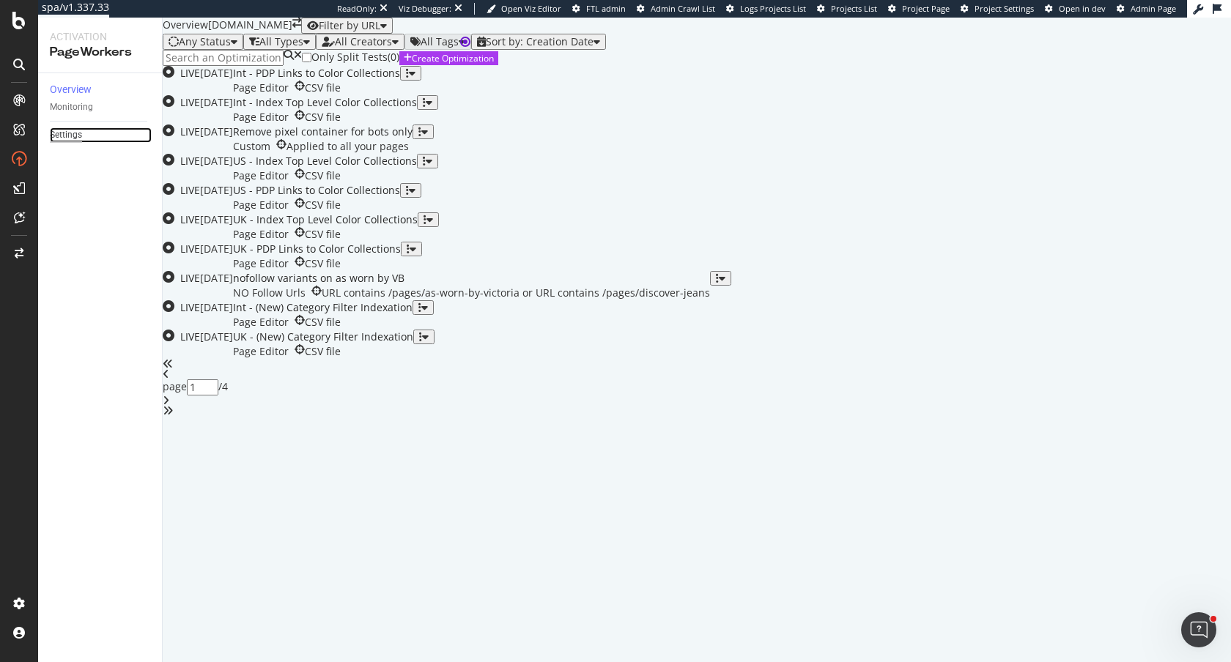
click at [72, 143] on div "Settings" at bounding box center [66, 134] width 32 height 15
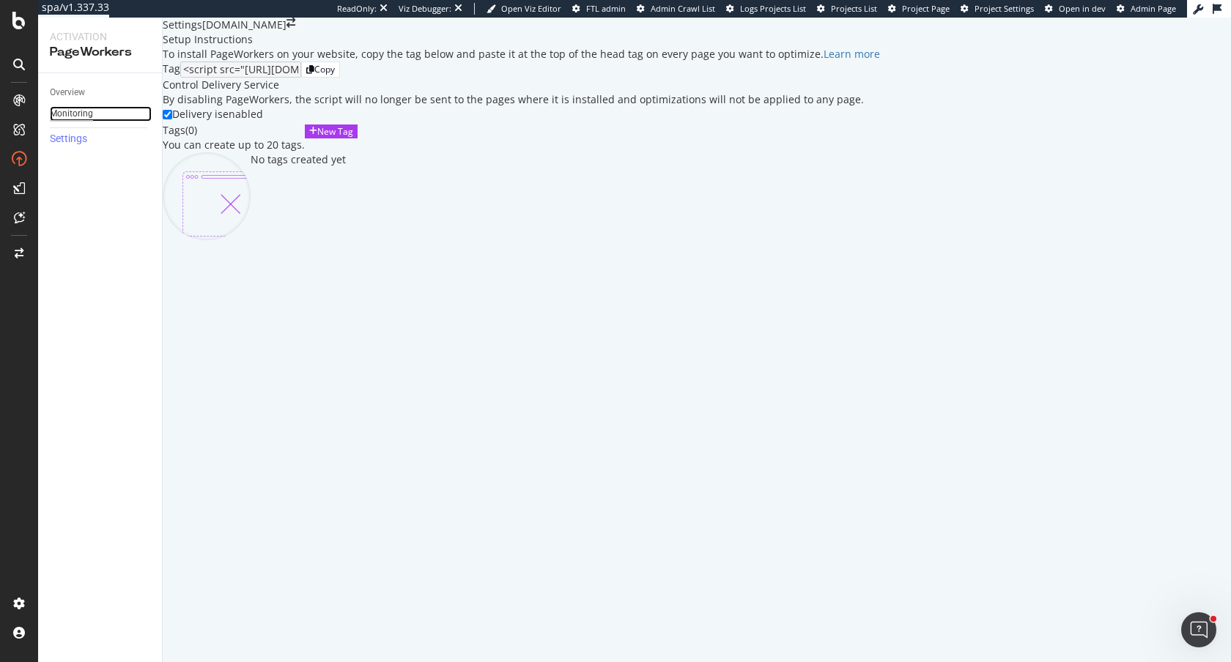
click at [86, 116] on div "Monitoring" at bounding box center [71, 113] width 43 height 15
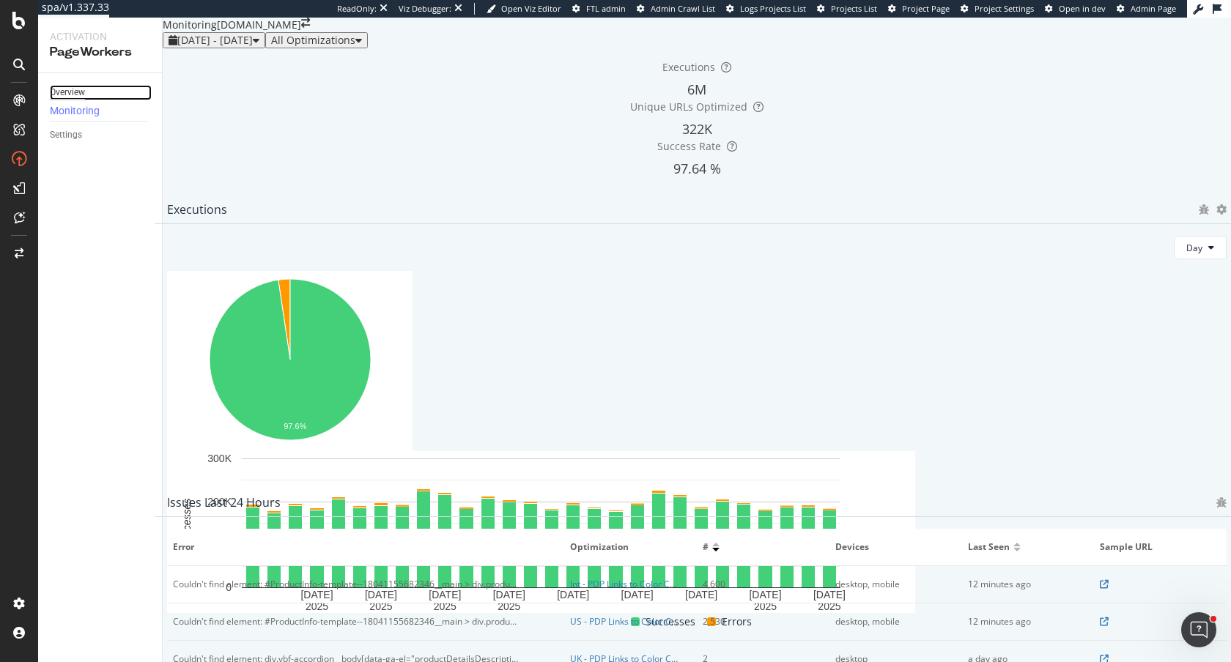
click at [58, 89] on div "Overview" at bounding box center [67, 92] width 35 height 15
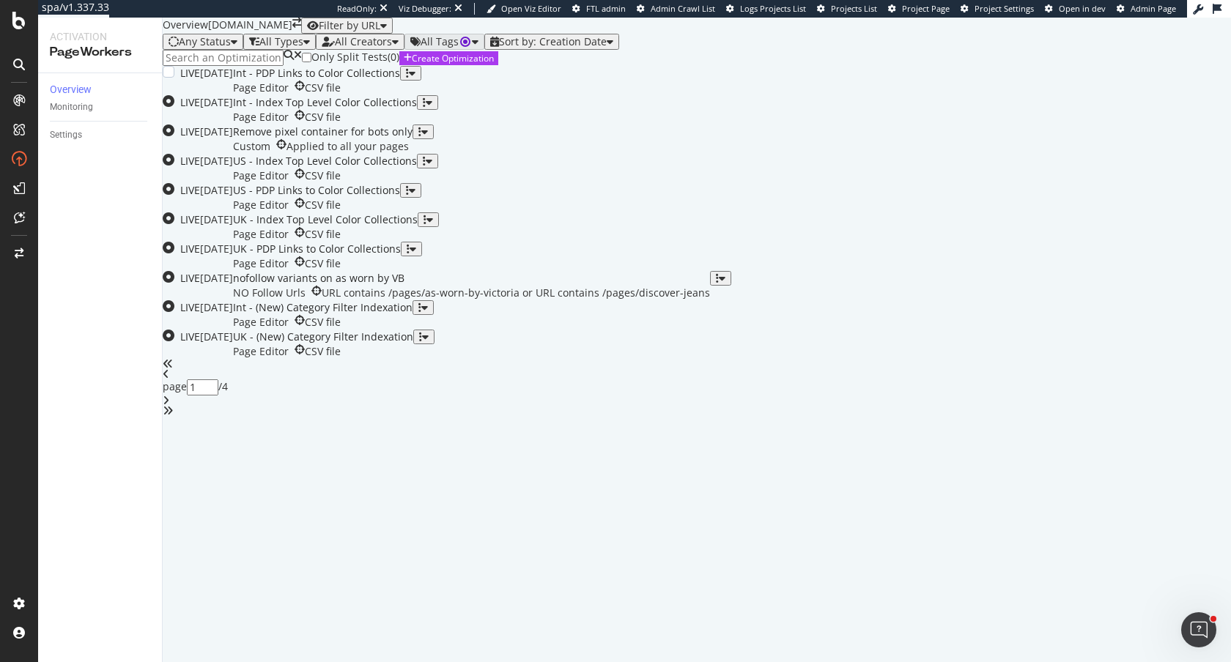
click at [400, 81] on div "Int - PDP Links to Color Collections" at bounding box center [316, 73] width 167 height 15
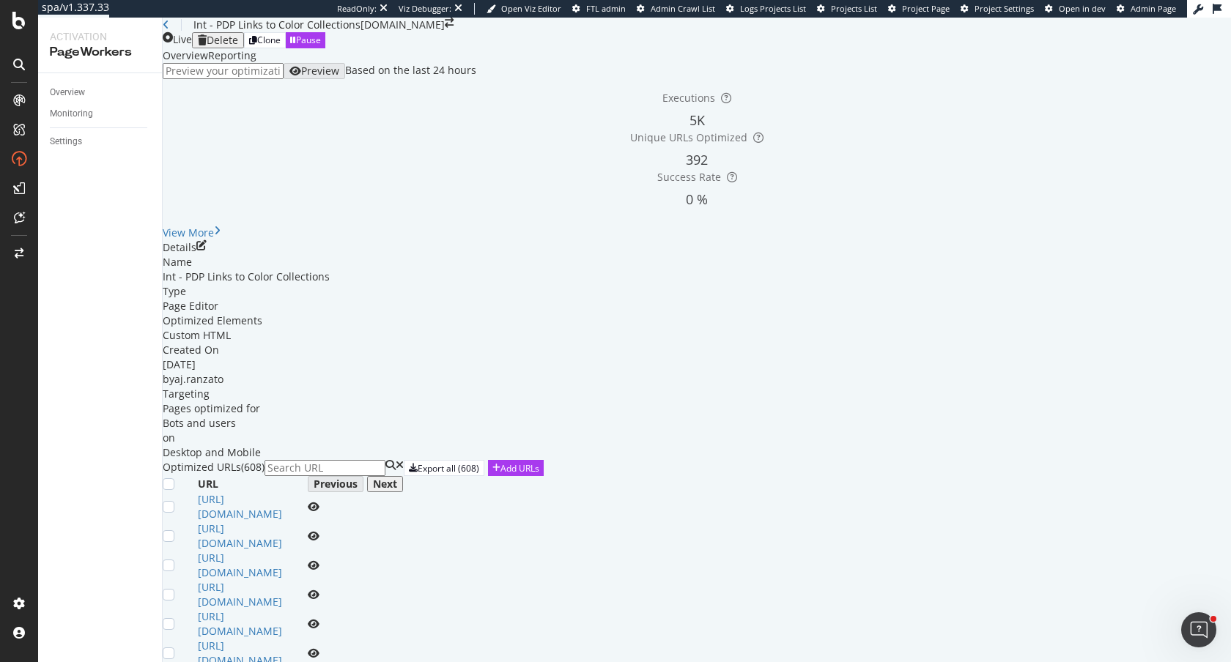
click at [256, 63] on div "Reporting" at bounding box center [232, 55] width 48 height 15
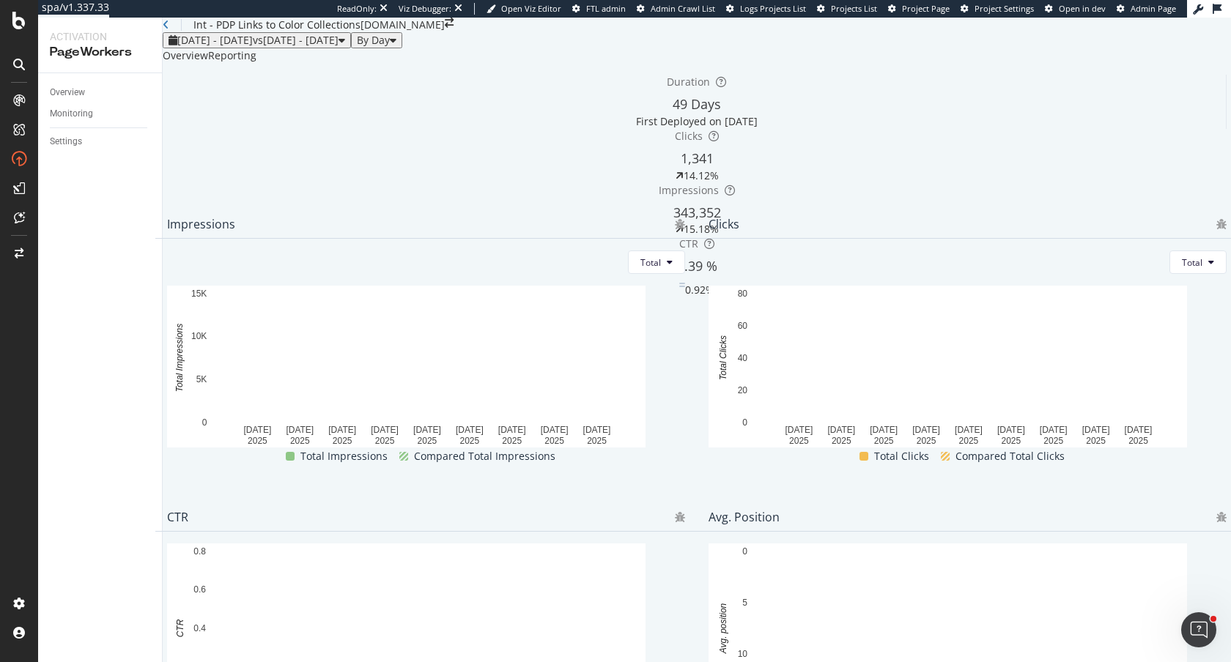
scroll to position [539, 0]
